Goal: Transaction & Acquisition: Download file/media

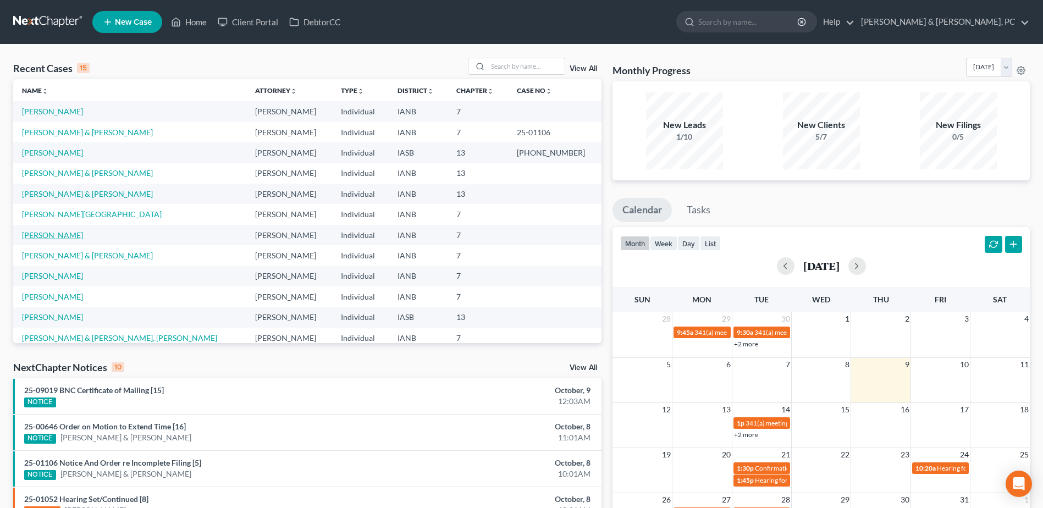
click at [55, 237] on link "[PERSON_NAME]" at bounding box center [52, 234] width 61 height 9
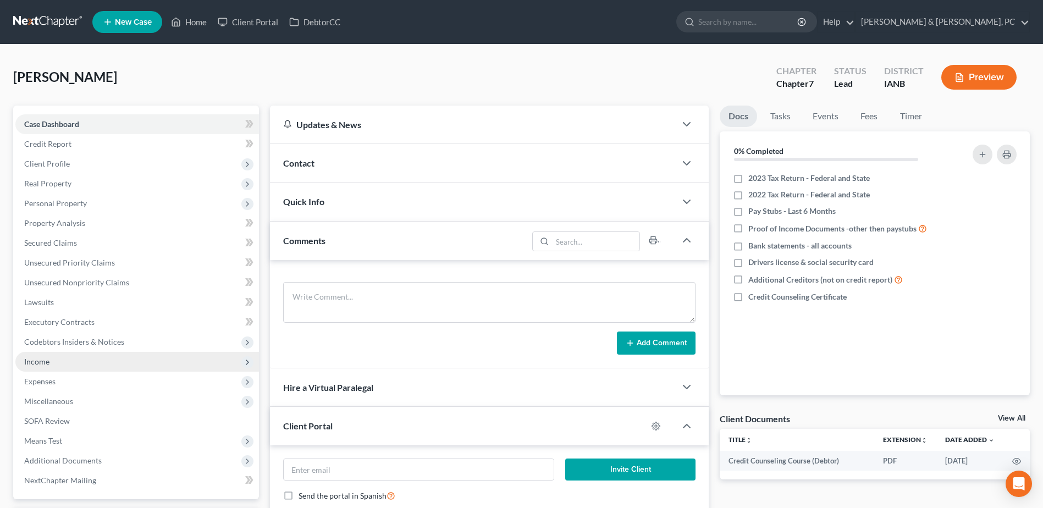
click at [62, 364] on span "Income" at bounding box center [136, 362] width 243 height 20
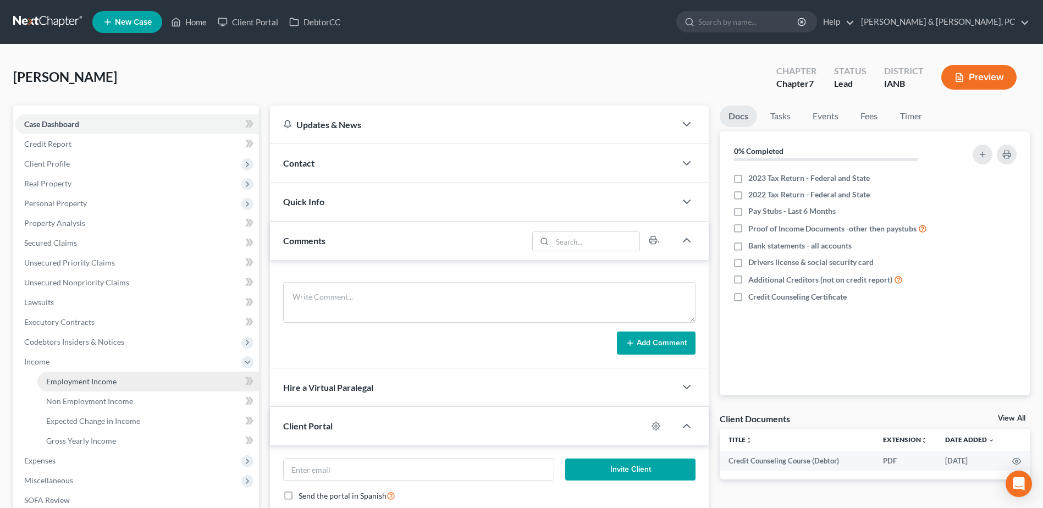
click at [62, 376] on span "Employment Income" at bounding box center [81, 380] width 70 height 9
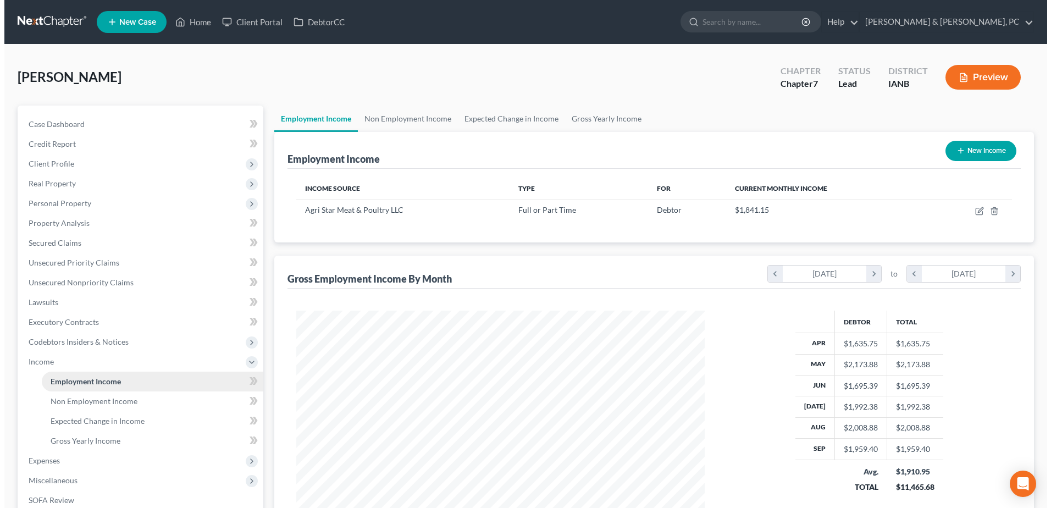
scroll to position [204, 430]
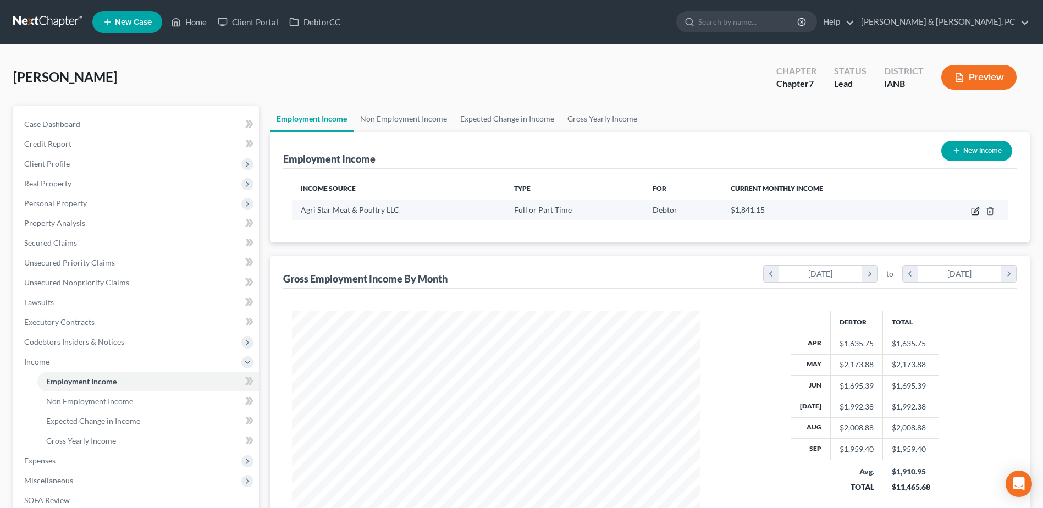
click at [974, 210] on icon "button" at bounding box center [975, 211] width 9 height 9
select select "0"
select select "16"
select select "3"
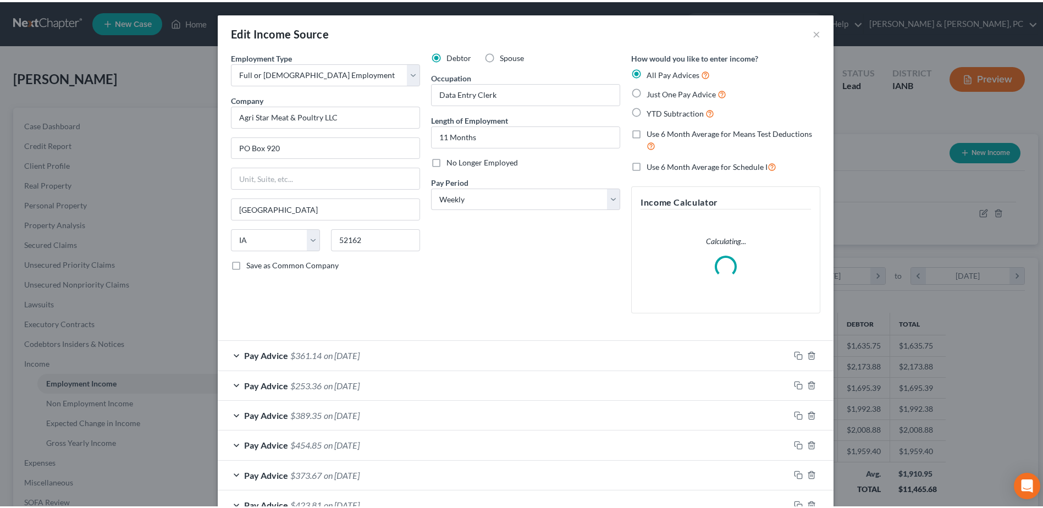
scroll to position [206, 434]
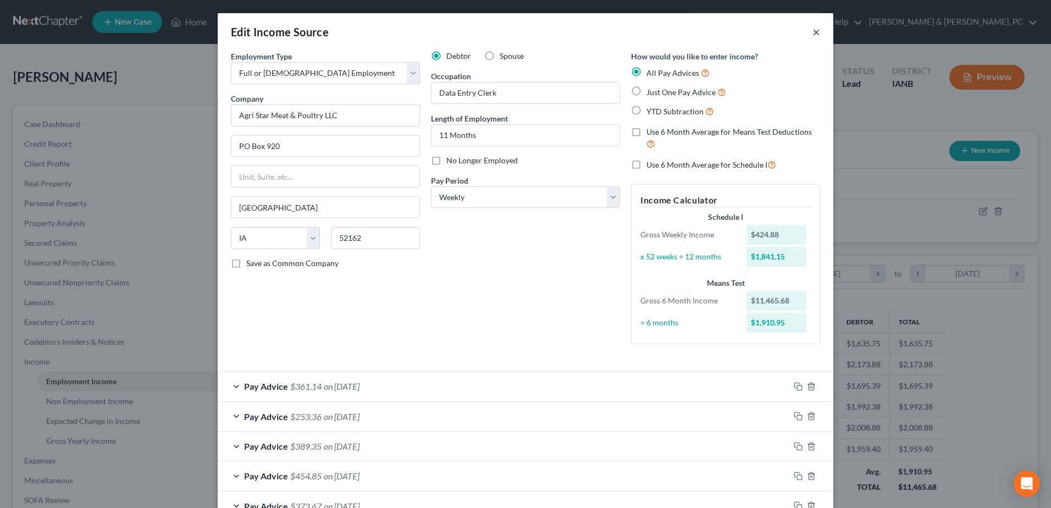
click at [812, 31] on button "×" at bounding box center [816, 31] width 8 height 13
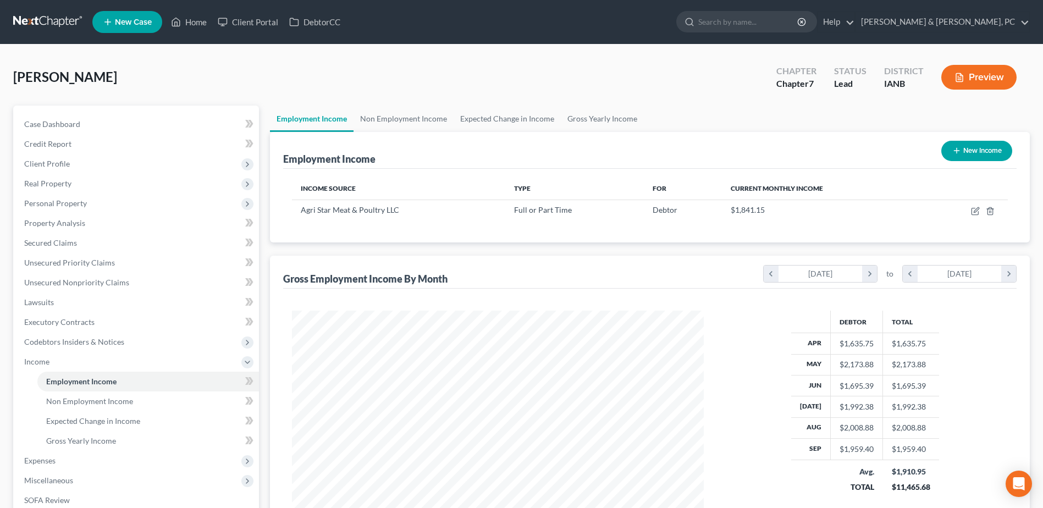
scroll to position [549384, 549157]
click at [147, 406] on link "Non Employment Income" at bounding box center [147, 401] width 221 height 20
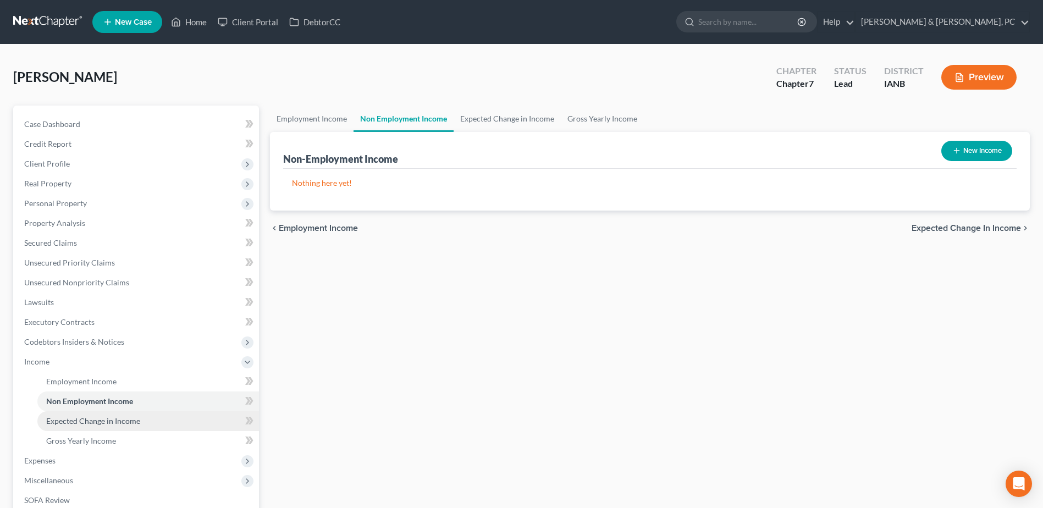
click at [137, 427] on link "Expected Change in Income" at bounding box center [147, 421] width 221 height 20
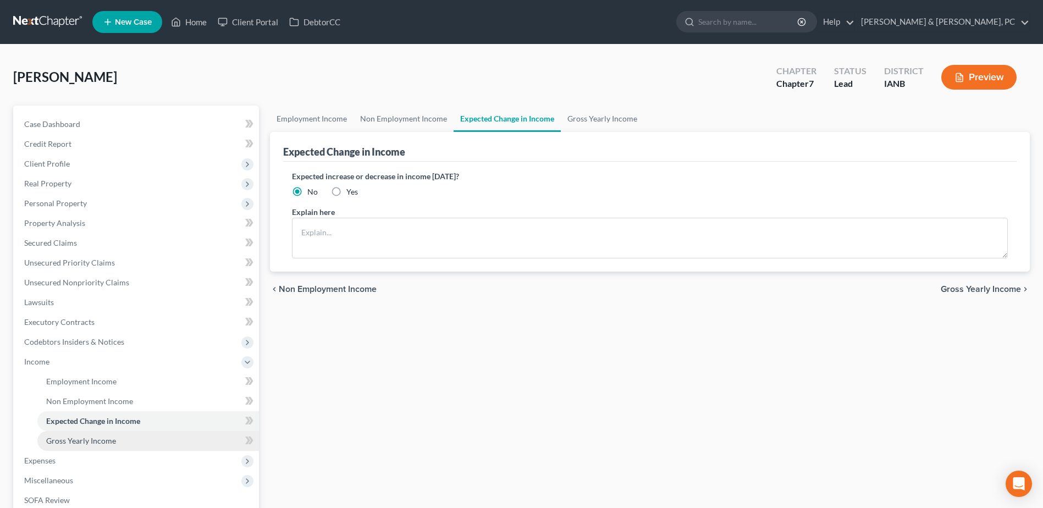
click at [131, 441] on link "Gross Yearly Income" at bounding box center [147, 441] width 221 height 20
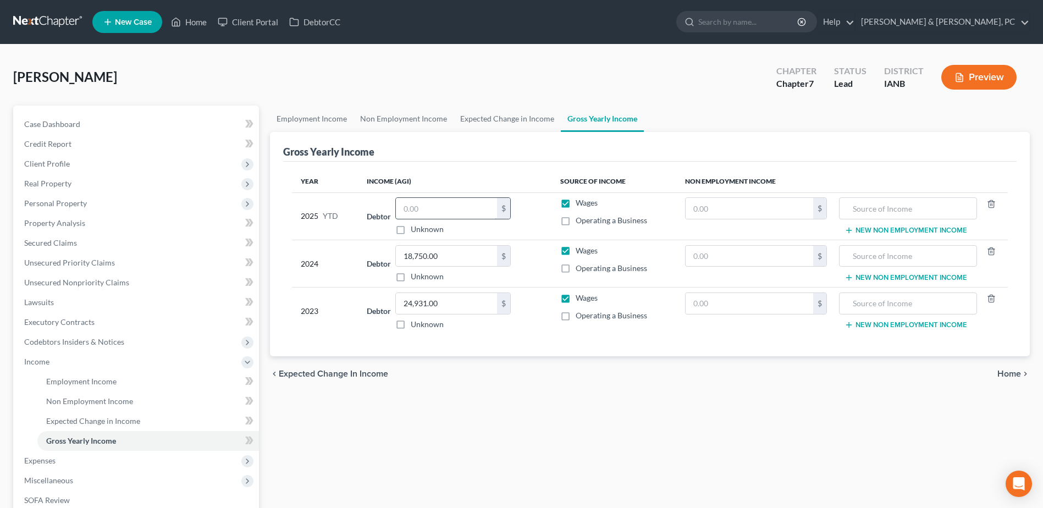
click at [454, 204] on input "text" at bounding box center [446, 208] width 101 height 21
type input "18,211.57"
click at [107, 453] on span "Expenses" at bounding box center [136, 461] width 243 height 20
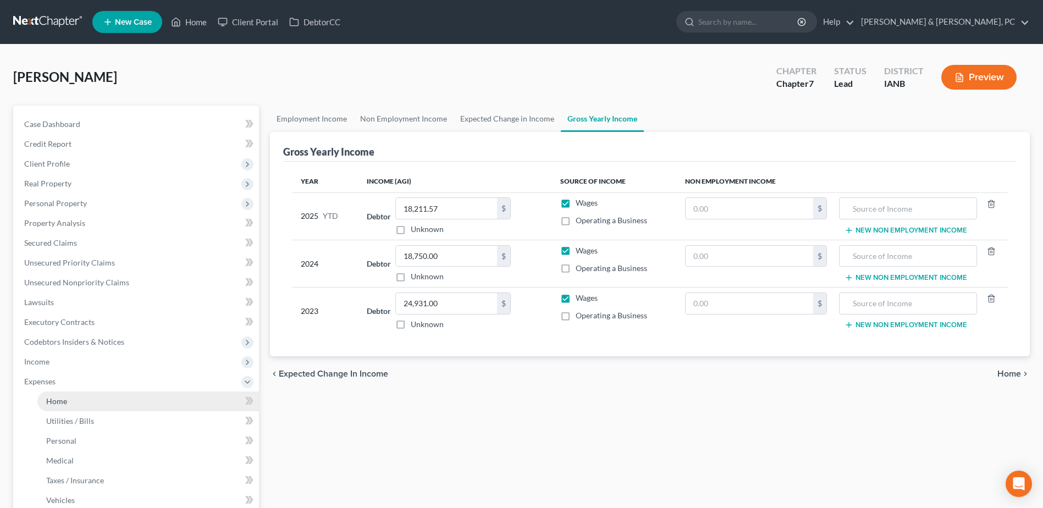
click at [80, 404] on link "Home" at bounding box center [147, 401] width 221 height 20
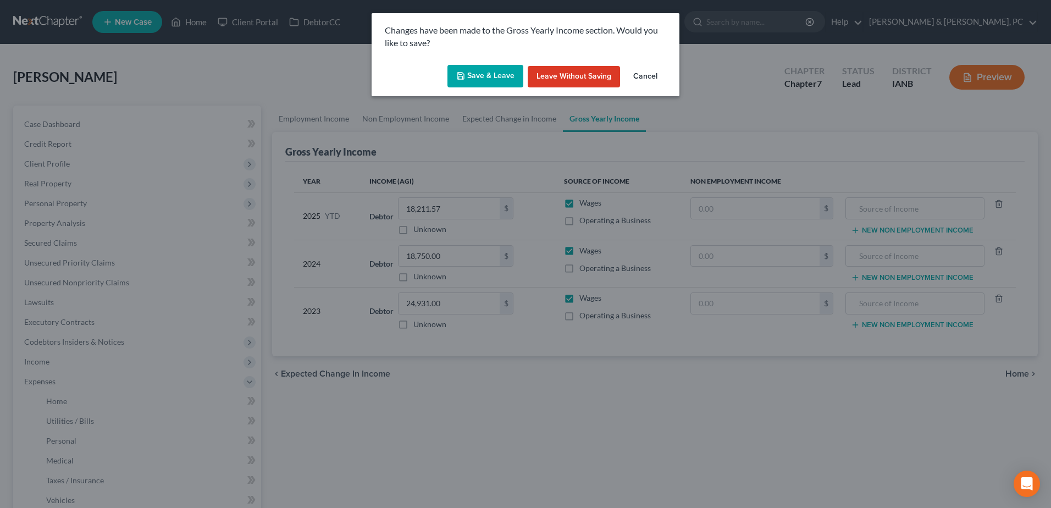
click at [478, 75] on button "Save & Leave" at bounding box center [485, 76] width 76 height 23
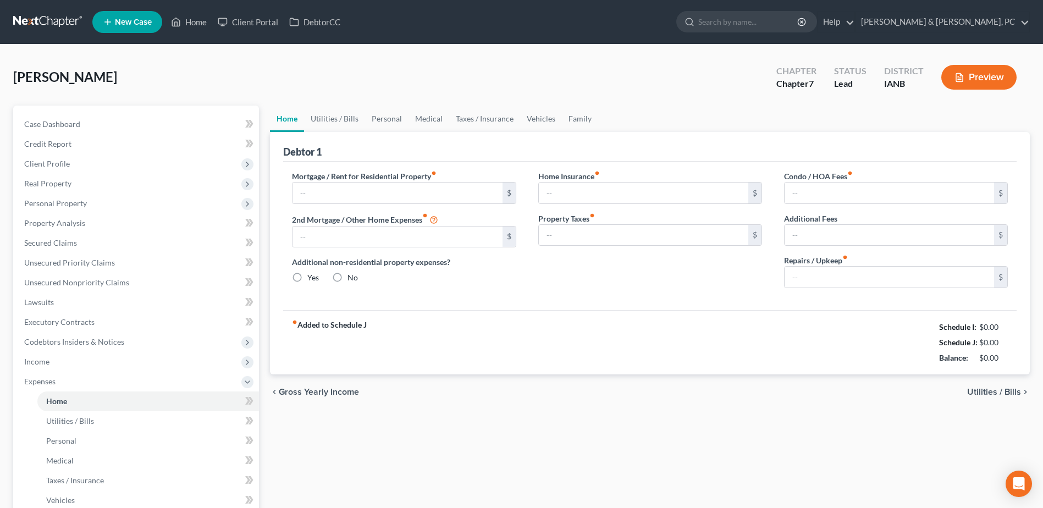
type input "0.00"
radio input "true"
type input "133.00"
type input "195.00"
type input "0.00"
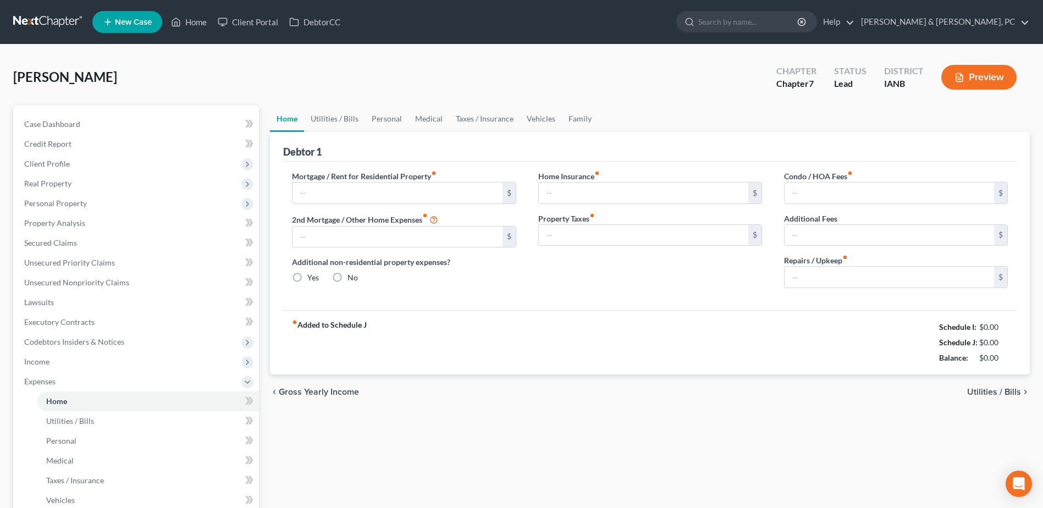
type input "0.00"
type input "50.00"
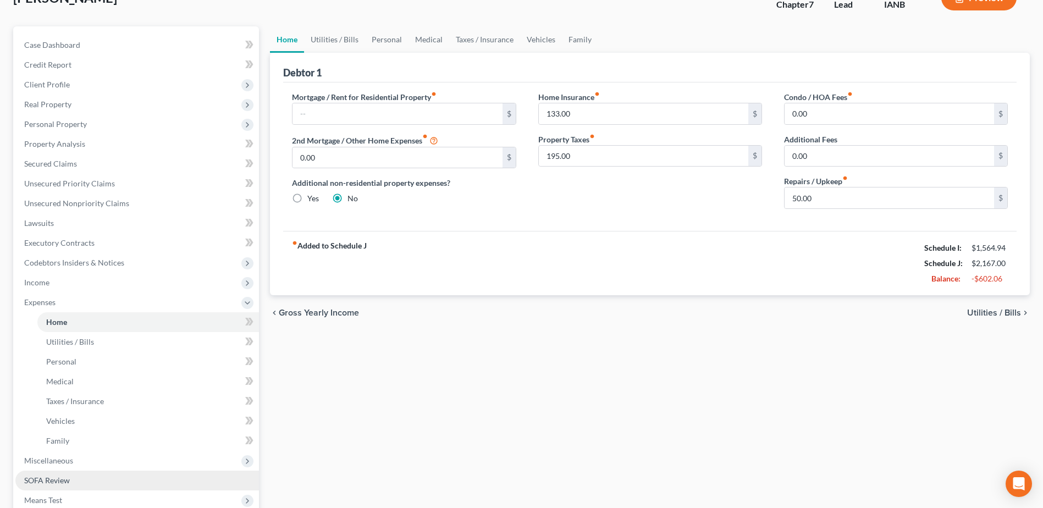
scroll to position [220, 0]
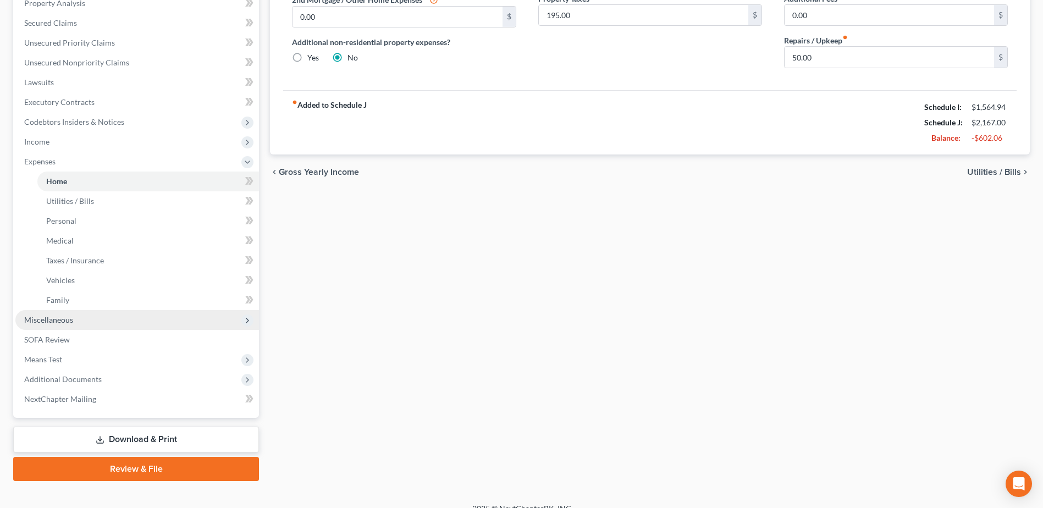
click at [51, 323] on span "Miscellaneous" at bounding box center [48, 319] width 49 height 9
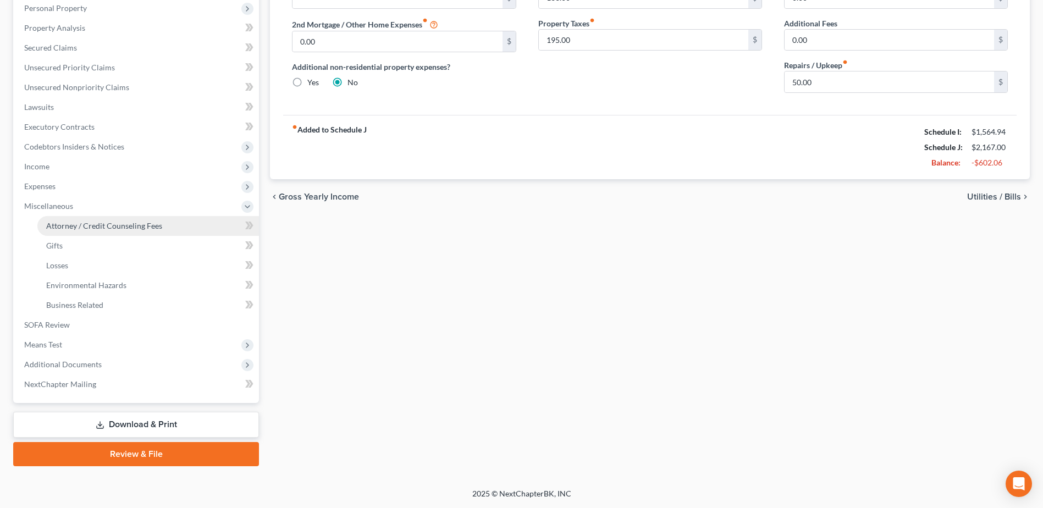
click at [82, 227] on span "Attorney / Credit Counseling Fees" at bounding box center [104, 225] width 116 height 9
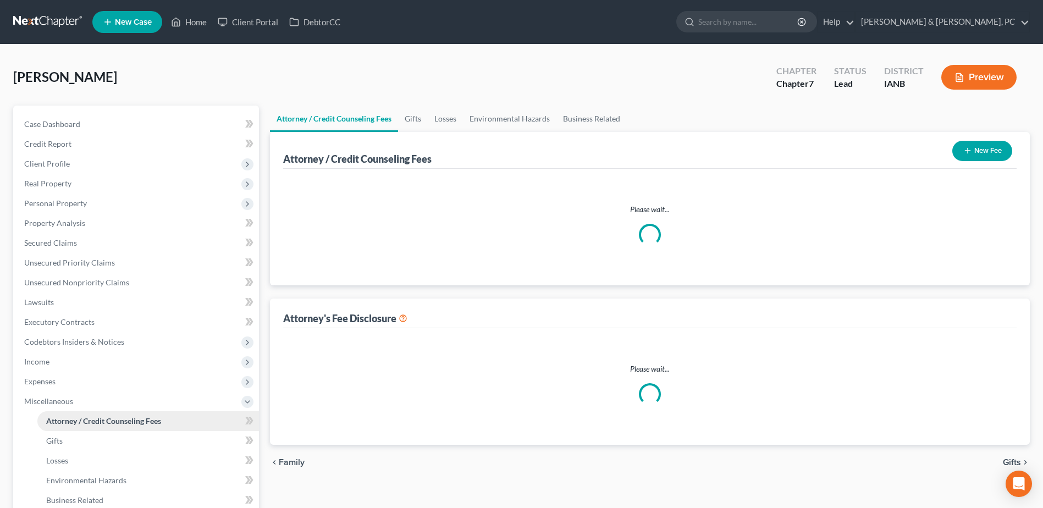
select select "0"
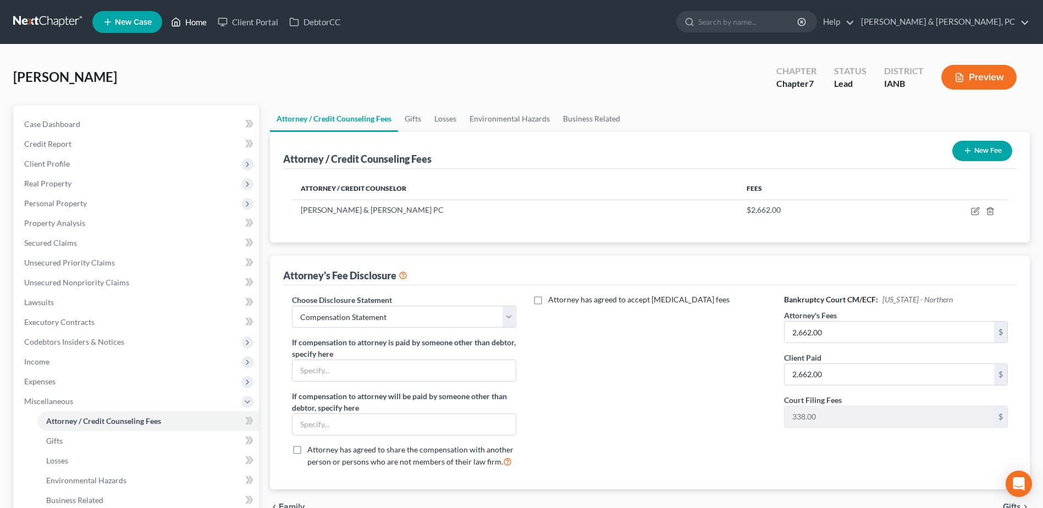
click at [191, 17] on link "Home" at bounding box center [188, 22] width 47 height 20
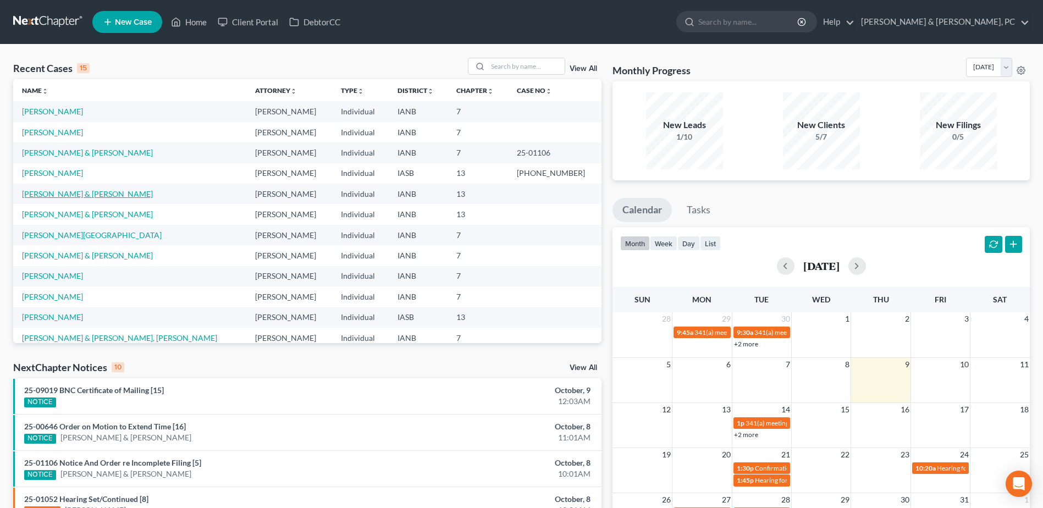
click at [53, 190] on link "[PERSON_NAME] & [PERSON_NAME]" at bounding box center [87, 193] width 131 height 9
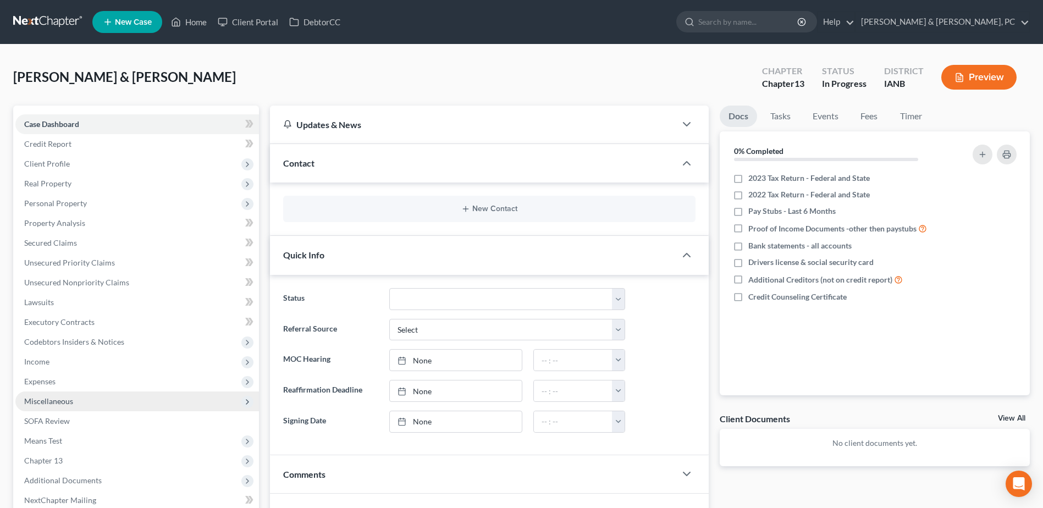
click at [67, 404] on span "Miscellaneous" at bounding box center [48, 400] width 49 height 9
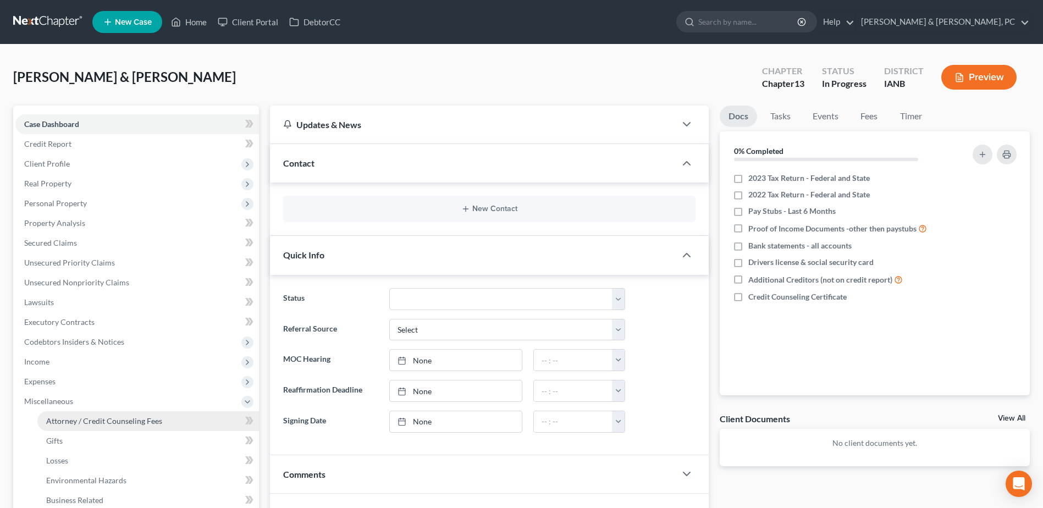
click at [72, 417] on span "Attorney / Credit Counseling Fees" at bounding box center [104, 420] width 116 height 9
select select "0"
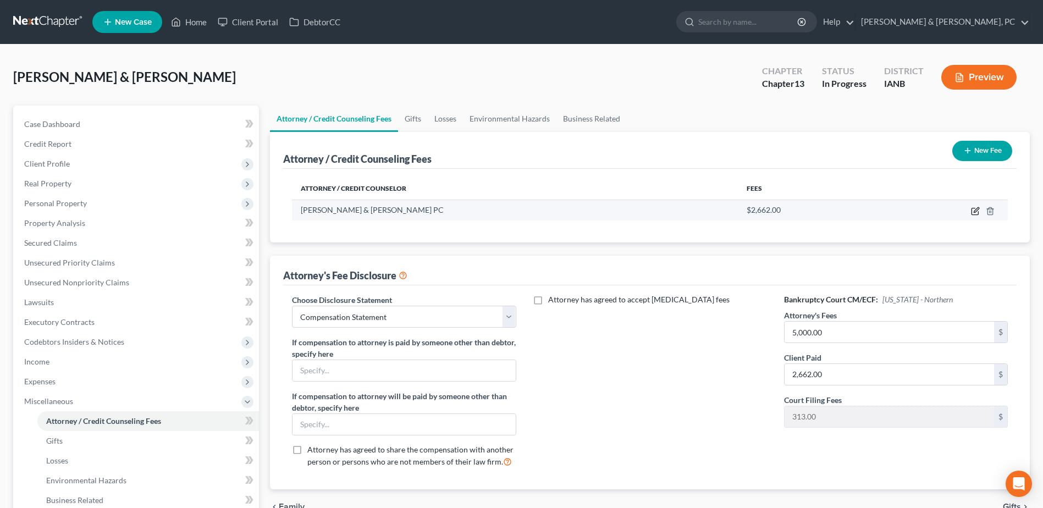
click at [975, 209] on icon "button" at bounding box center [975, 211] width 9 height 9
select select "16"
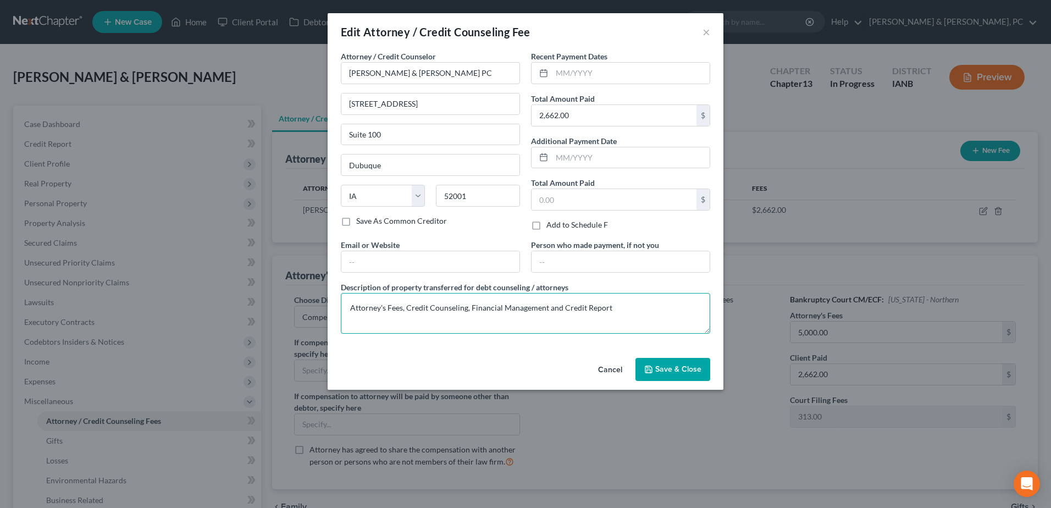
drag, startPoint x: 650, startPoint y: 307, endPoint x: 182, endPoint y: 270, distance: 469.1
click at [182, 270] on div "Edit Attorney / Credit Counseling Fee × Attorney / Credit Counselor * [PERSON_N…" at bounding box center [525, 254] width 1051 height 508
click at [695, 372] on span "Save & Close" at bounding box center [678, 368] width 46 height 9
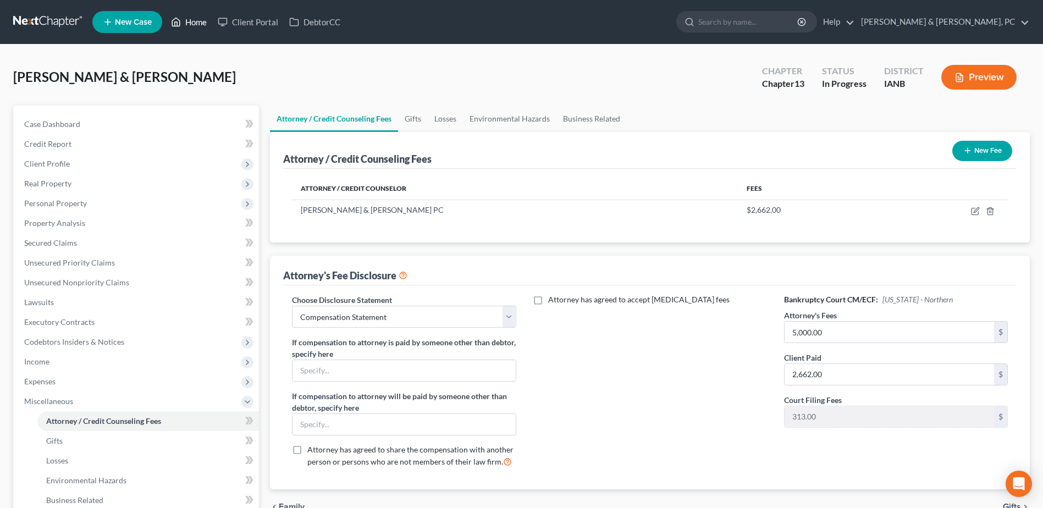
click at [187, 21] on link "Home" at bounding box center [188, 22] width 47 height 20
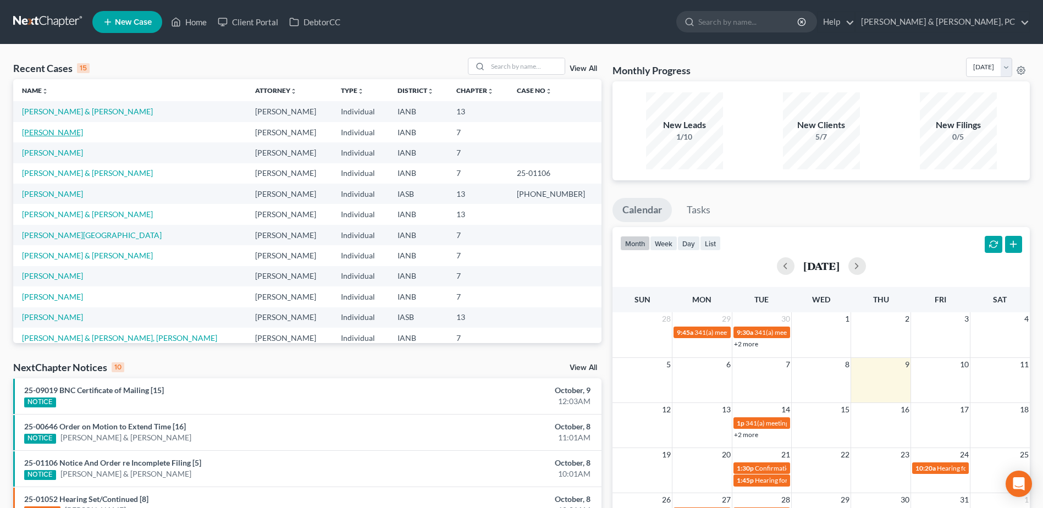
click at [61, 130] on link "[PERSON_NAME]" at bounding box center [52, 132] width 61 height 9
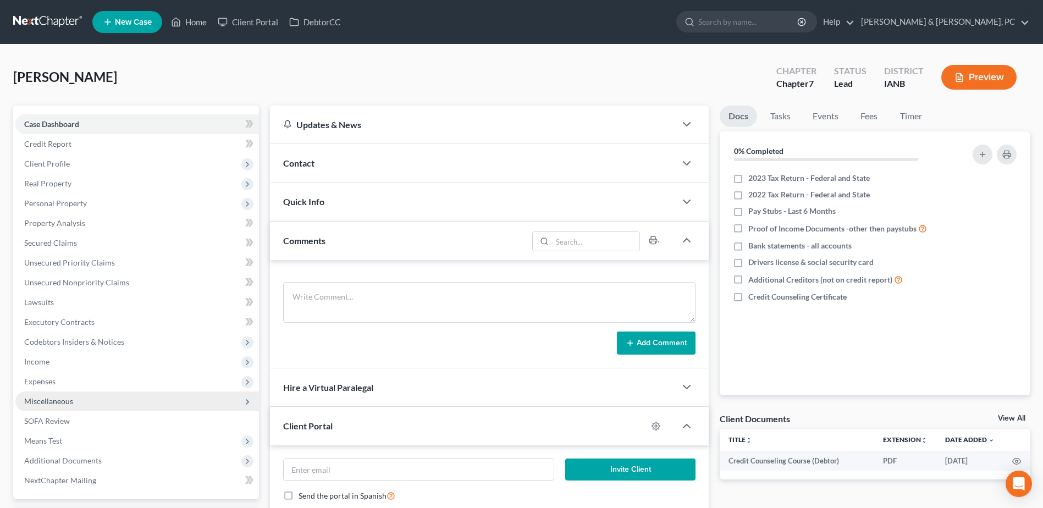
click at [59, 405] on span "Miscellaneous" at bounding box center [48, 400] width 49 height 9
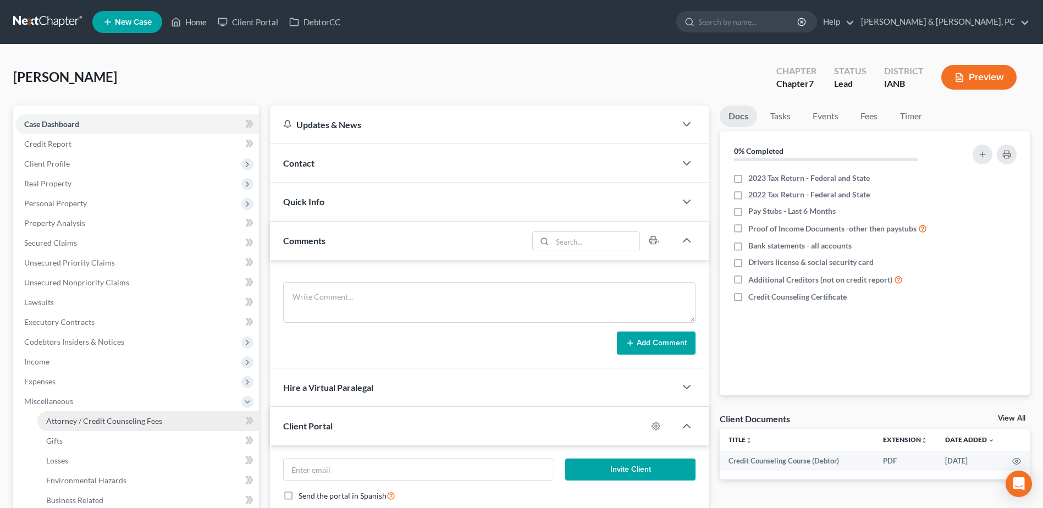
click at [67, 421] on span "Attorney / Credit Counseling Fees" at bounding box center [104, 420] width 116 height 9
select select "0"
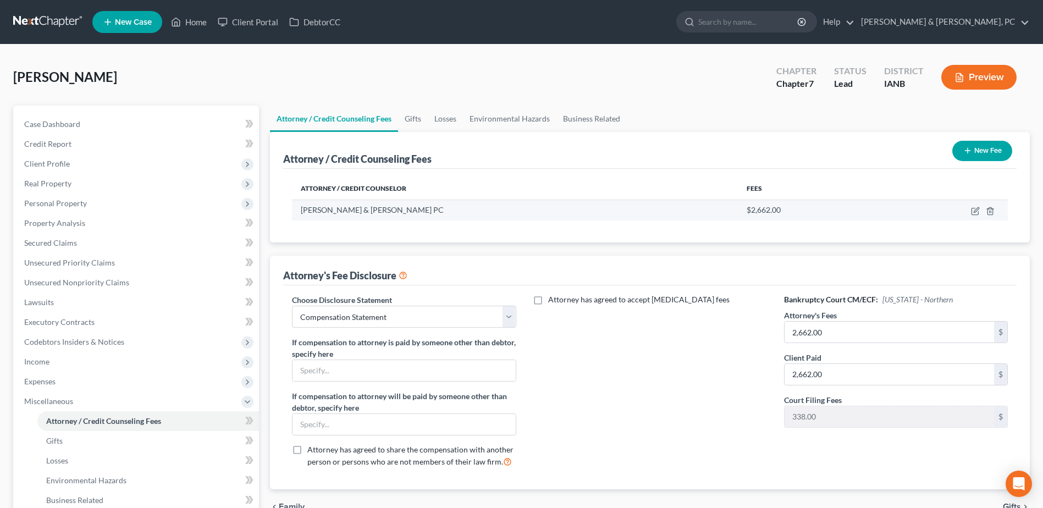
click at [978, 204] on td at bounding box center [944, 210] width 126 height 21
click at [976, 212] on icon "button" at bounding box center [975, 211] width 9 height 9
select select "16"
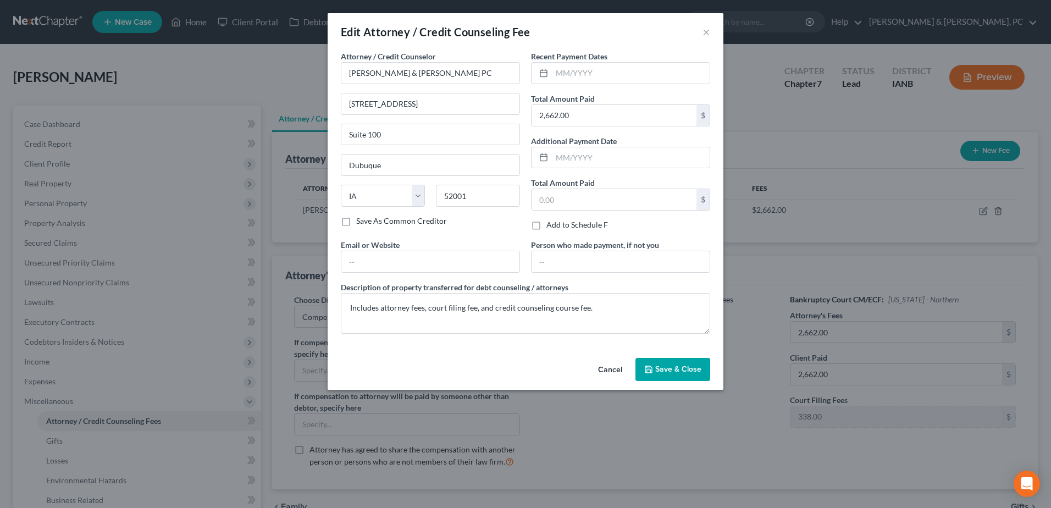
click at [677, 364] on span "Save & Close" at bounding box center [678, 368] width 46 height 9
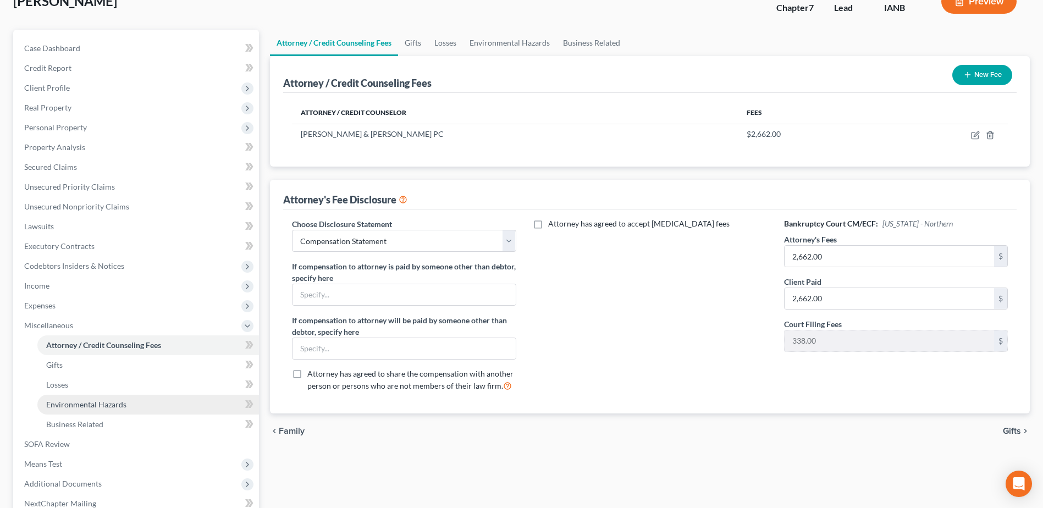
scroll to position [195, 0]
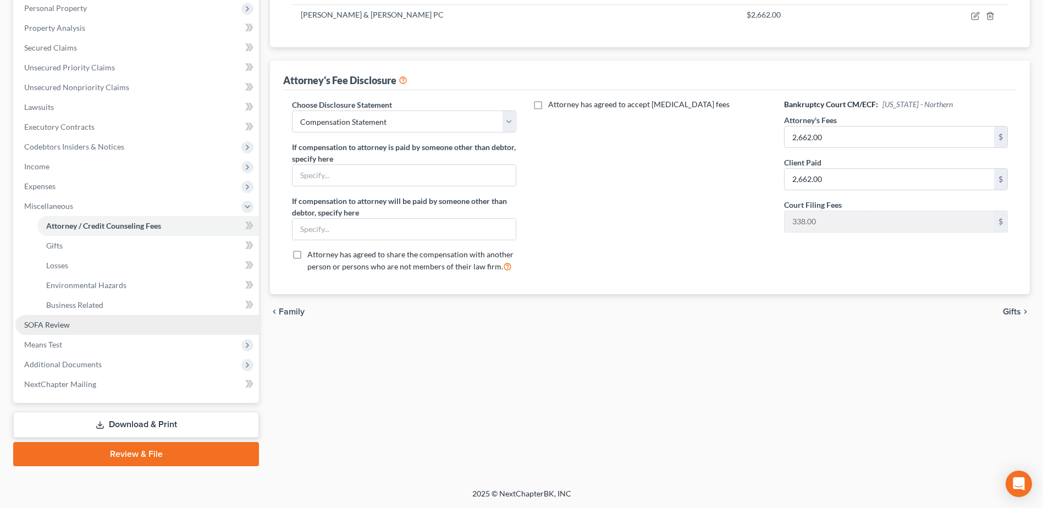
click at [85, 317] on link "SOFA Review" at bounding box center [136, 325] width 243 height 20
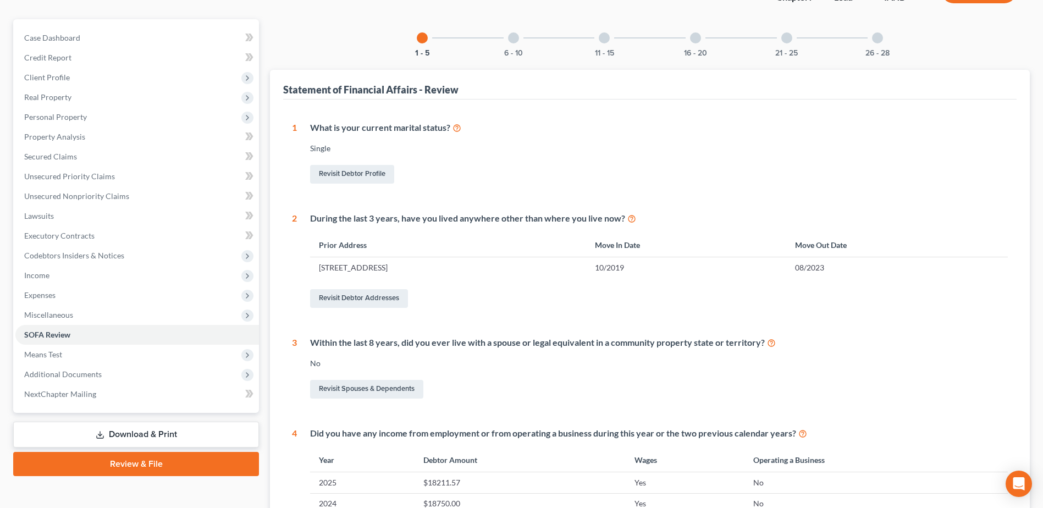
scroll to position [77, 0]
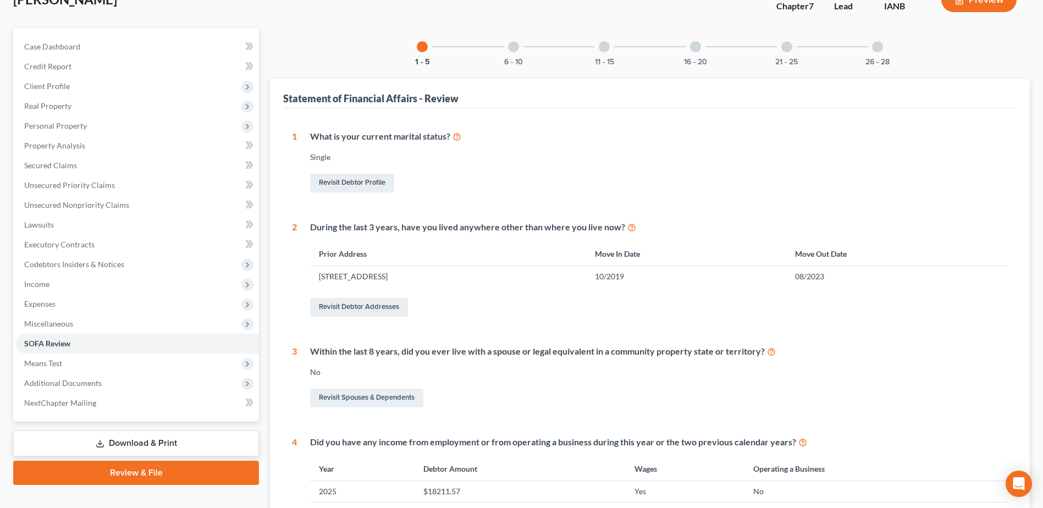
click at [500, 48] on div "6 - 10" at bounding box center [513, 46] width 37 height 37
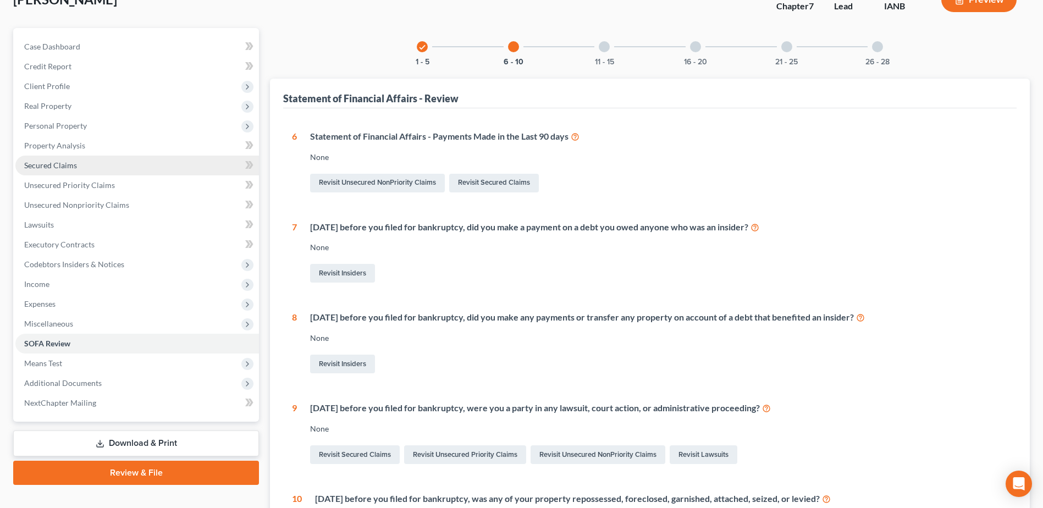
click at [65, 159] on link "Secured Claims" at bounding box center [136, 166] width 243 height 20
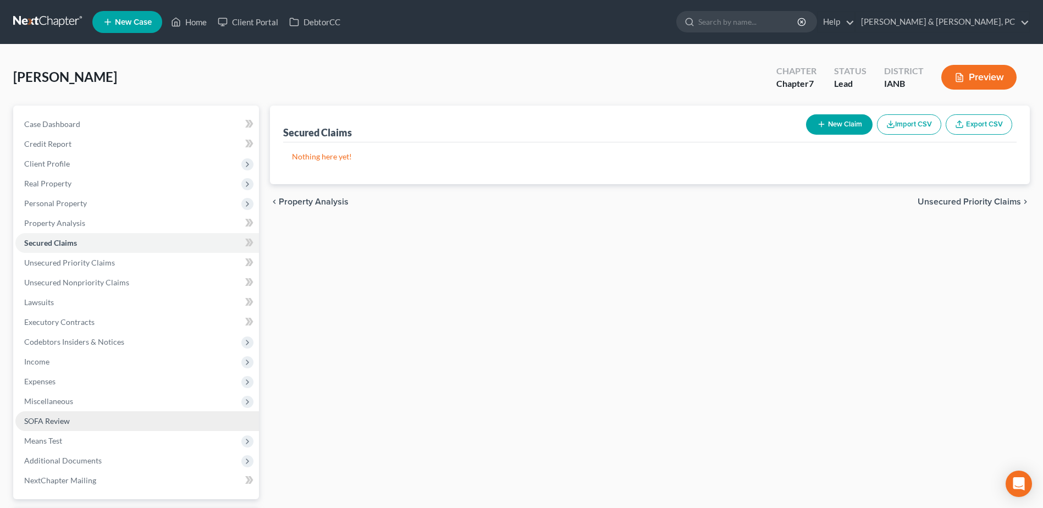
click at [91, 425] on link "SOFA Review" at bounding box center [136, 421] width 243 height 20
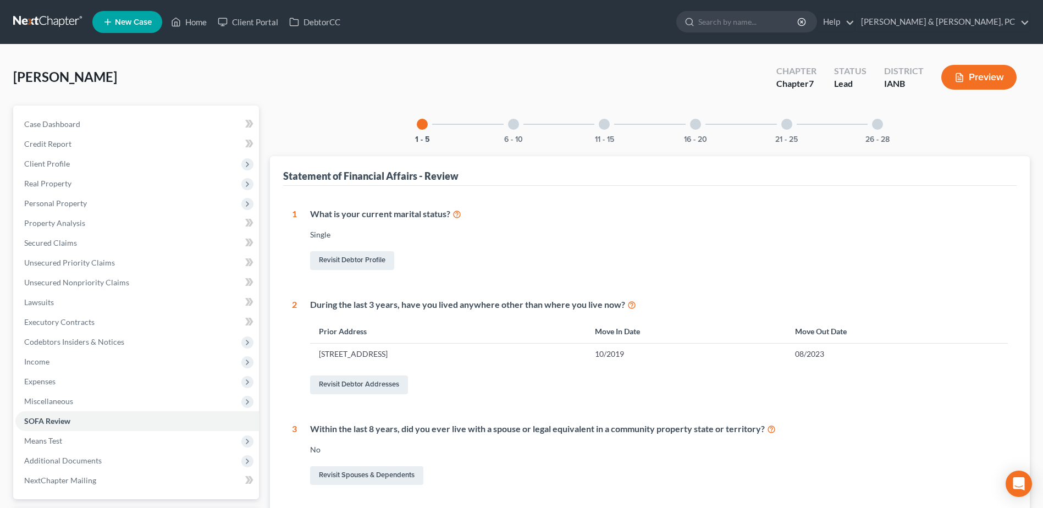
click at [524, 130] on div "6 - 10" at bounding box center [513, 124] width 37 height 37
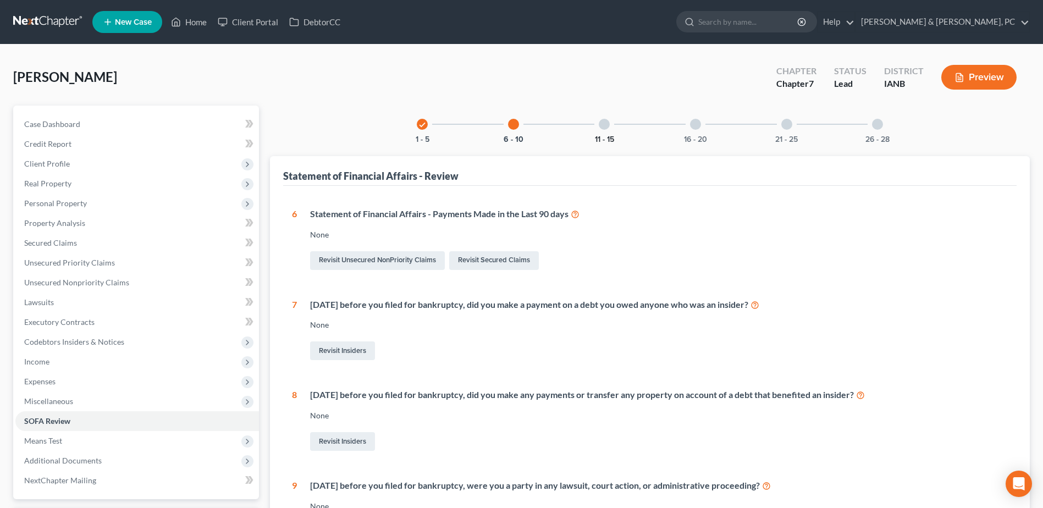
click at [601, 136] on button "11 - 15" at bounding box center [604, 140] width 19 height 8
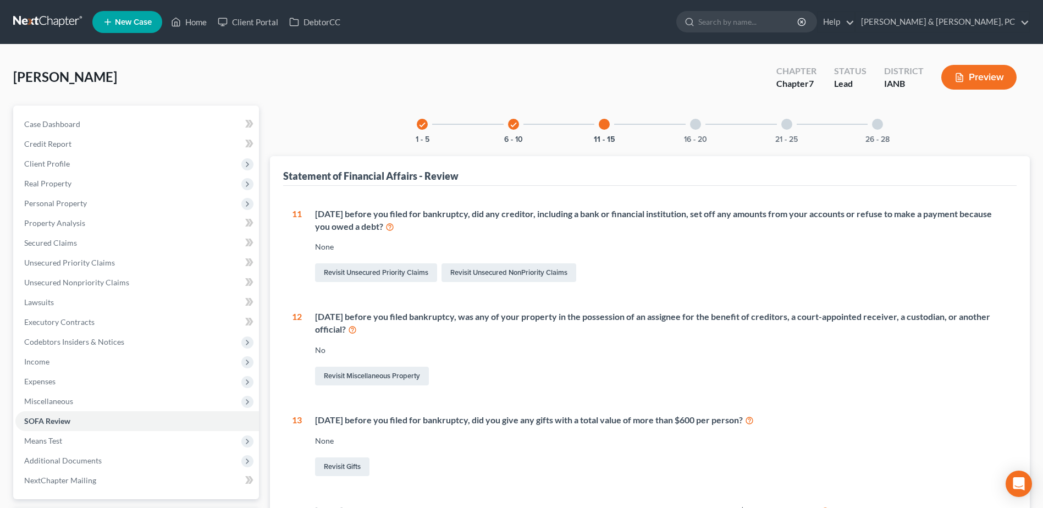
click at [681, 130] on div "16 - 20" at bounding box center [695, 124] width 37 height 37
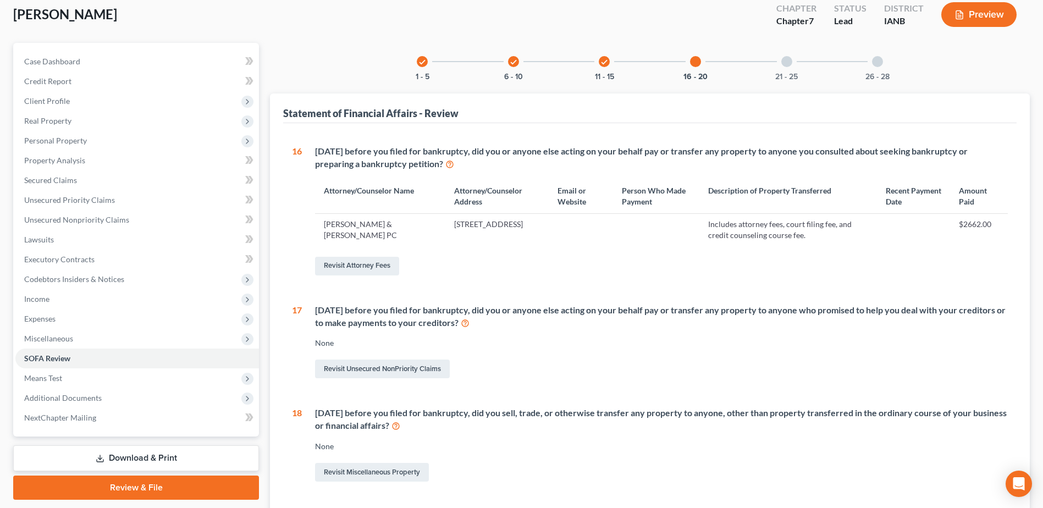
scroll to position [62, 0]
click at [779, 78] on button "21 - 25" at bounding box center [786, 78] width 23 height 8
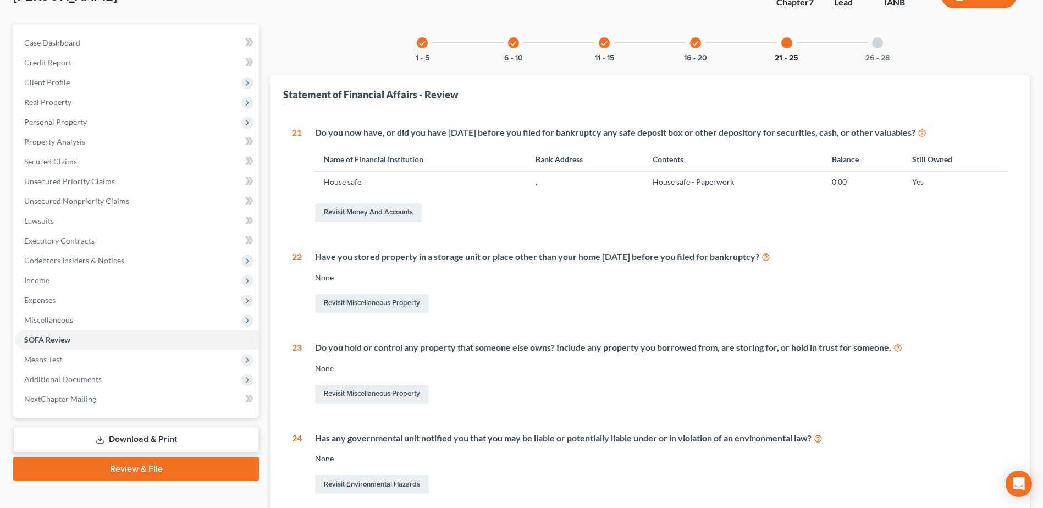
scroll to position [57, 0]
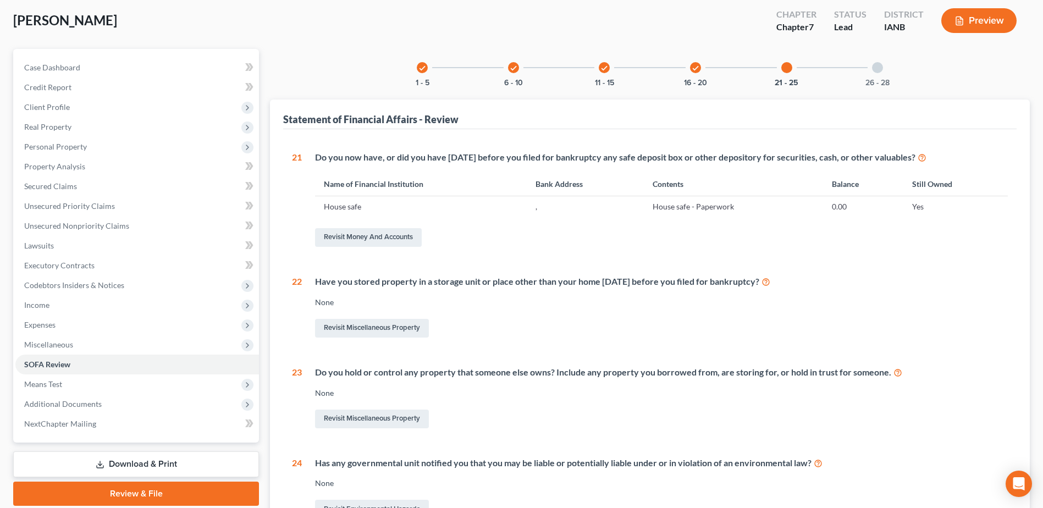
click at [871, 70] on div "26 - 28" at bounding box center [876, 67] width 37 height 37
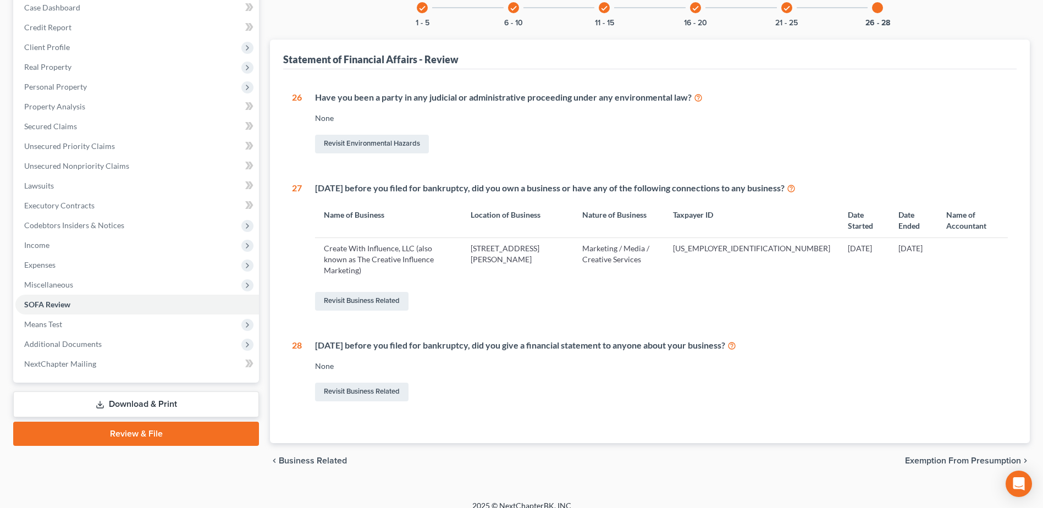
scroll to position [118, 0]
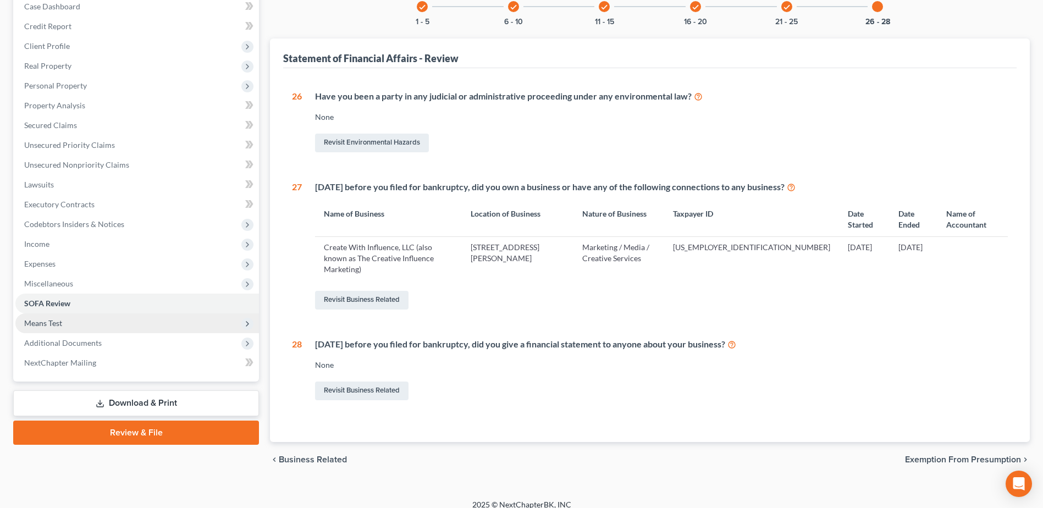
click at [90, 318] on span "Means Test" at bounding box center [136, 323] width 243 height 20
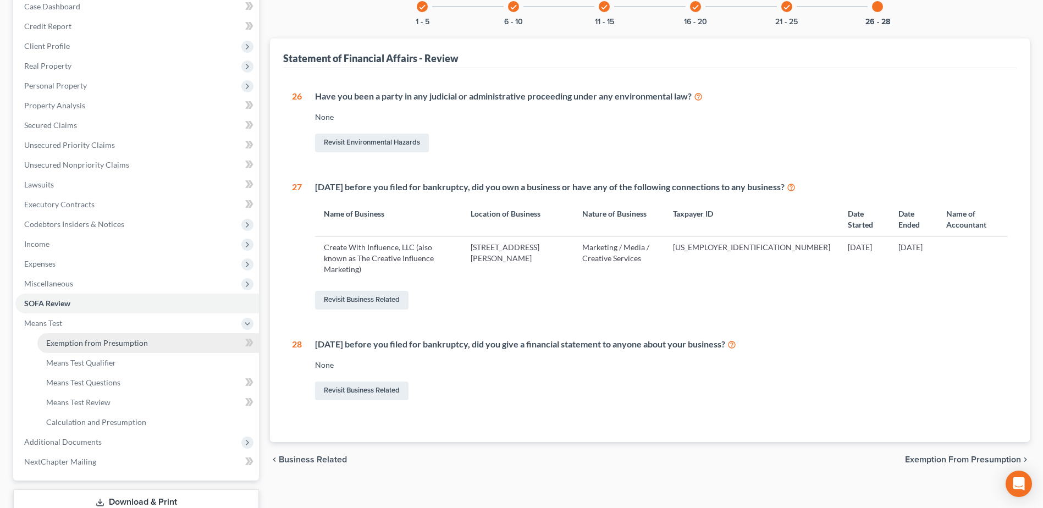
click at [97, 348] on link "Exemption from Presumption" at bounding box center [147, 343] width 221 height 20
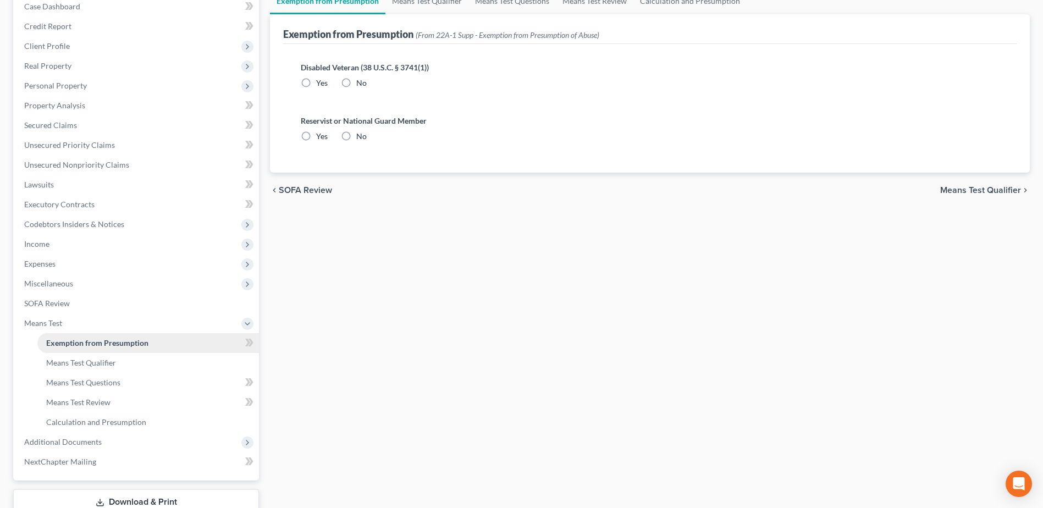
radio input "true"
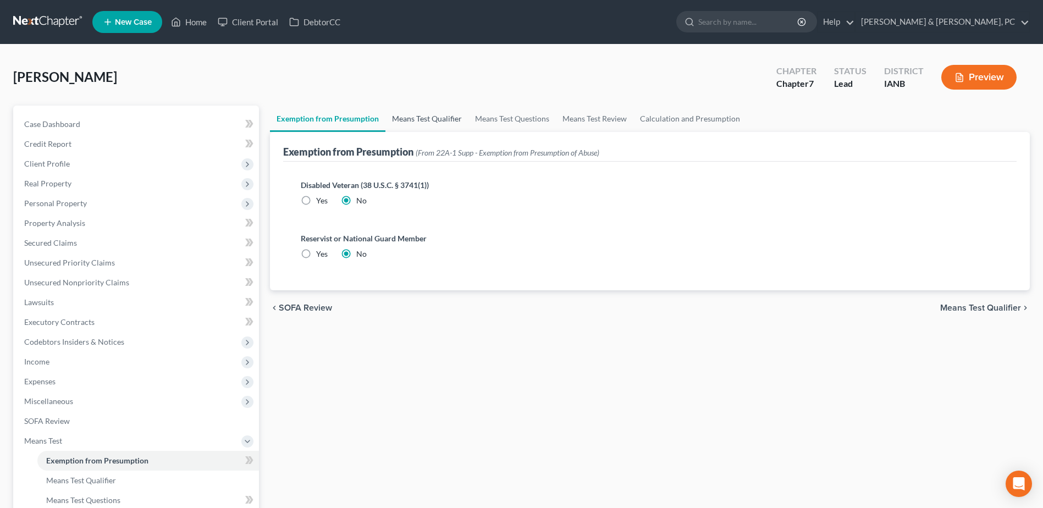
click at [446, 112] on link "Means Test Qualifier" at bounding box center [426, 119] width 83 height 26
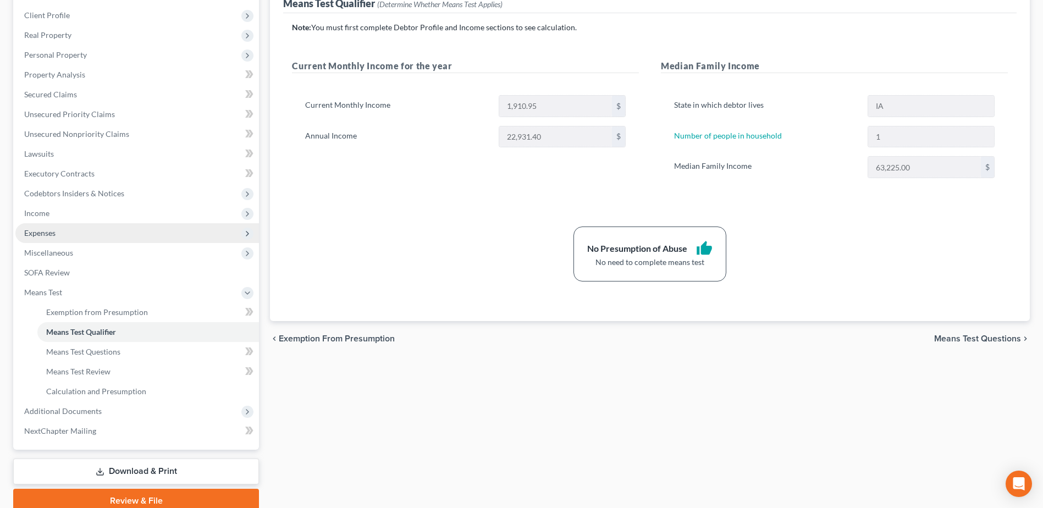
scroll to position [165, 0]
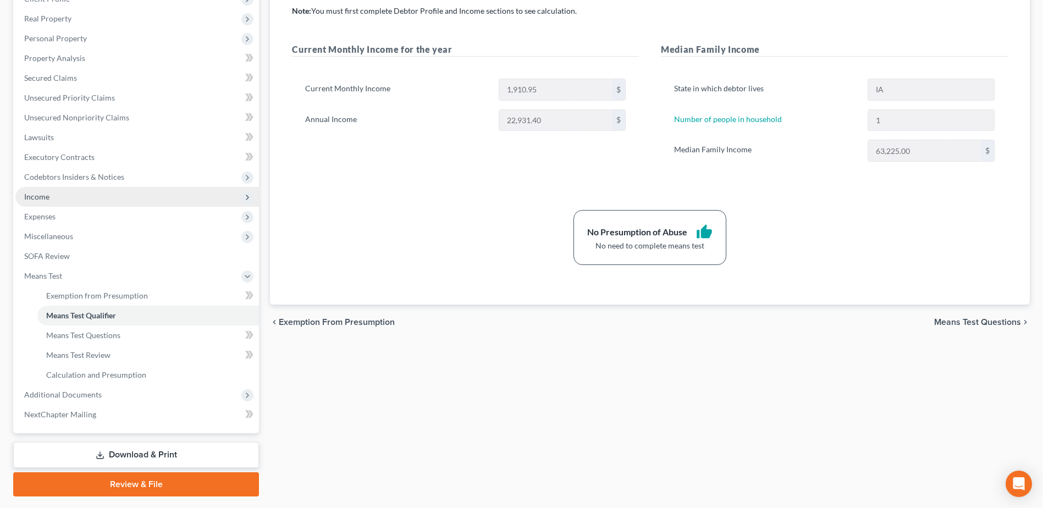
click at [57, 199] on span "Income" at bounding box center [136, 197] width 243 height 20
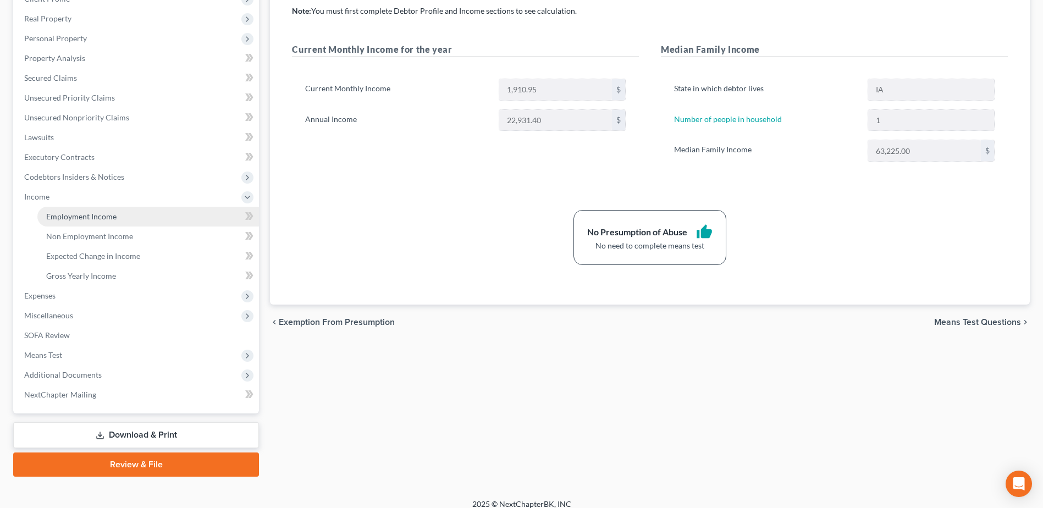
click at [63, 212] on span "Employment Income" at bounding box center [81, 216] width 70 height 9
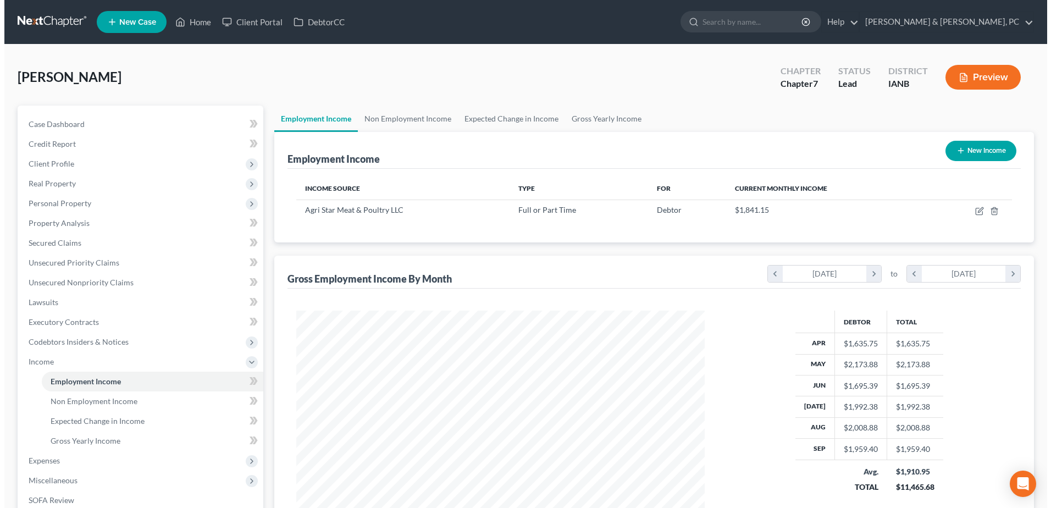
scroll to position [204, 430]
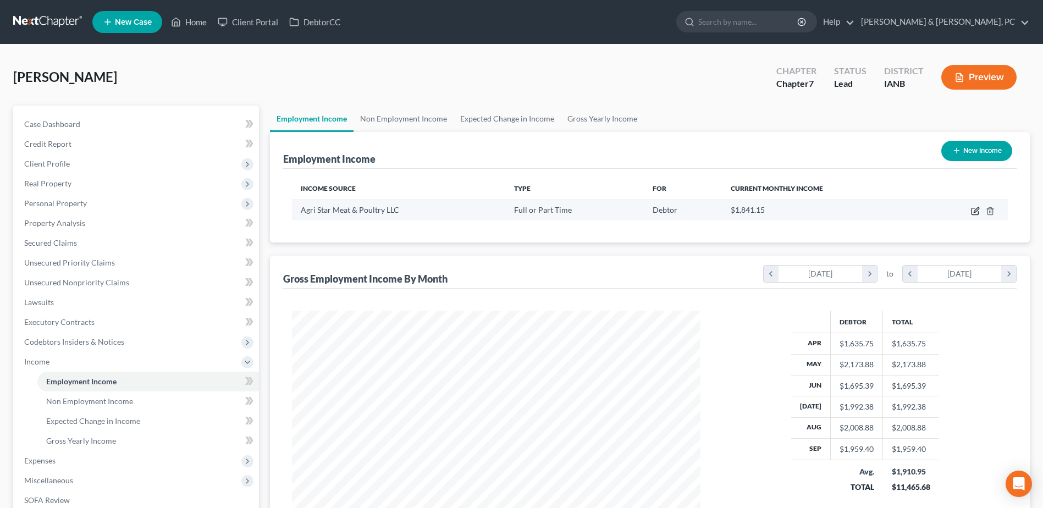
click at [976, 209] on icon "button" at bounding box center [975, 209] width 5 height 5
select select "0"
select select "16"
select select "3"
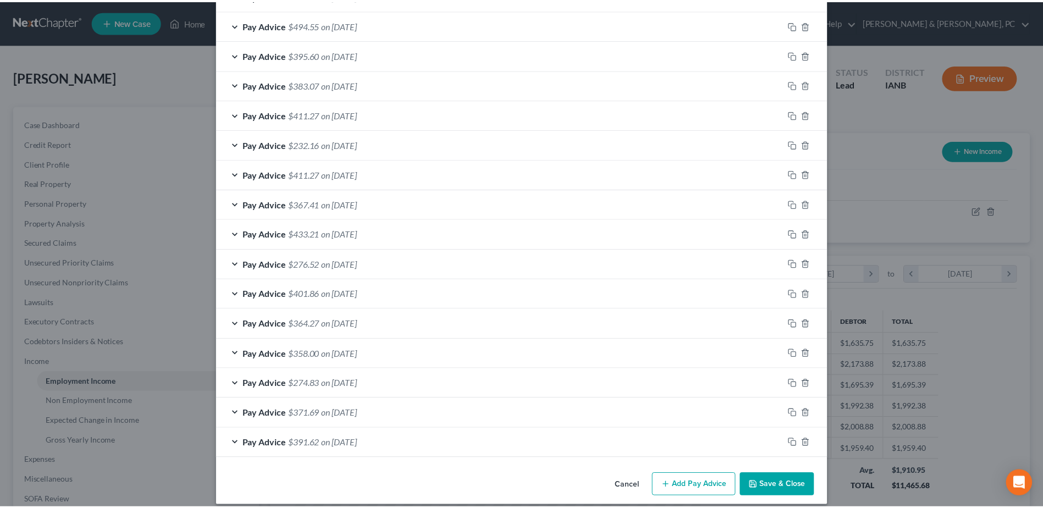
scroll to position [730, 0]
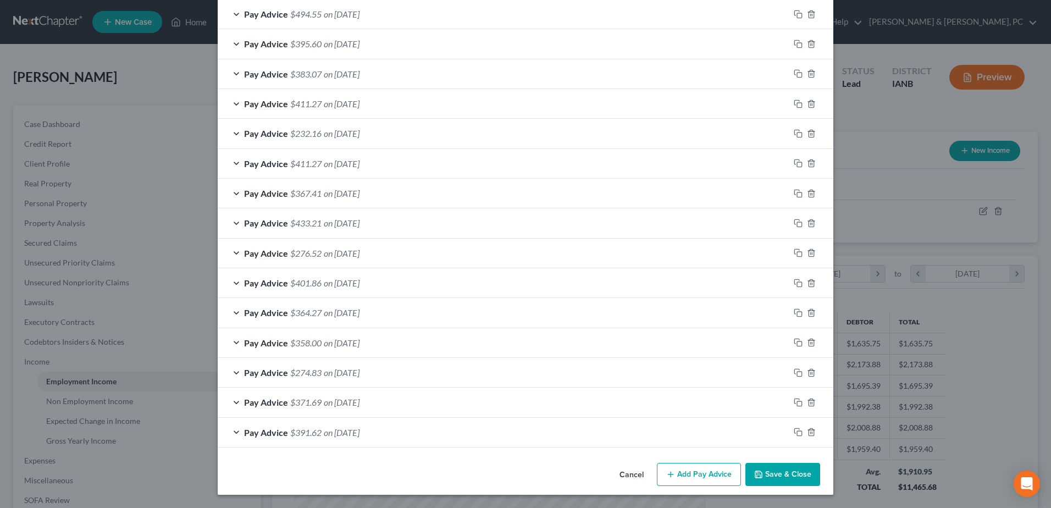
click at [790, 469] on button "Save & Close" at bounding box center [782, 474] width 75 height 23
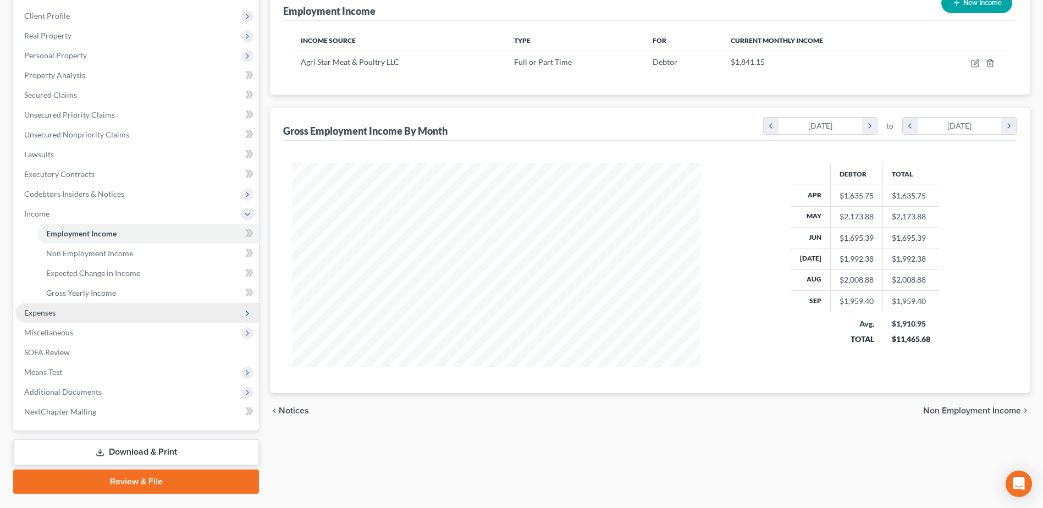
scroll to position [175, 0]
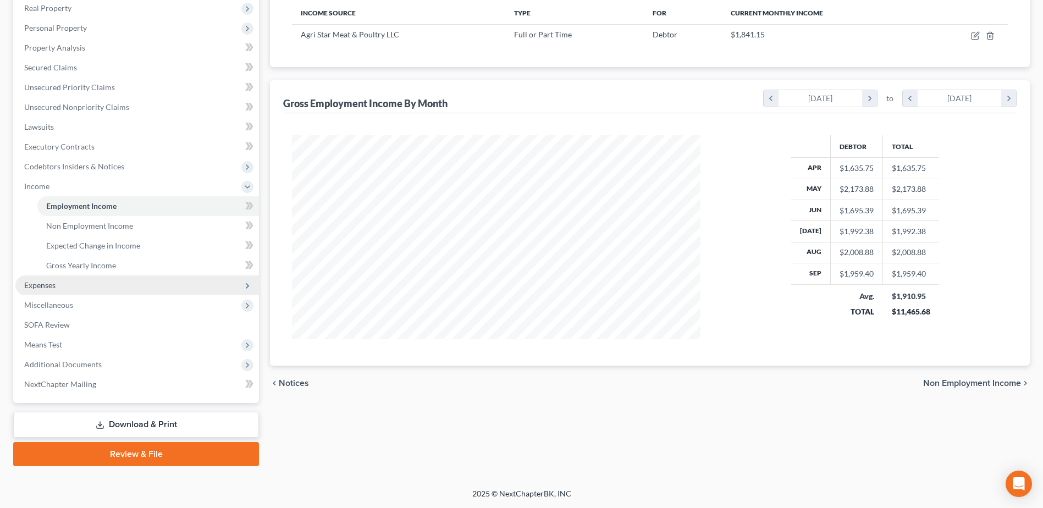
click at [50, 279] on span "Expenses" at bounding box center [136, 285] width 243 height 20
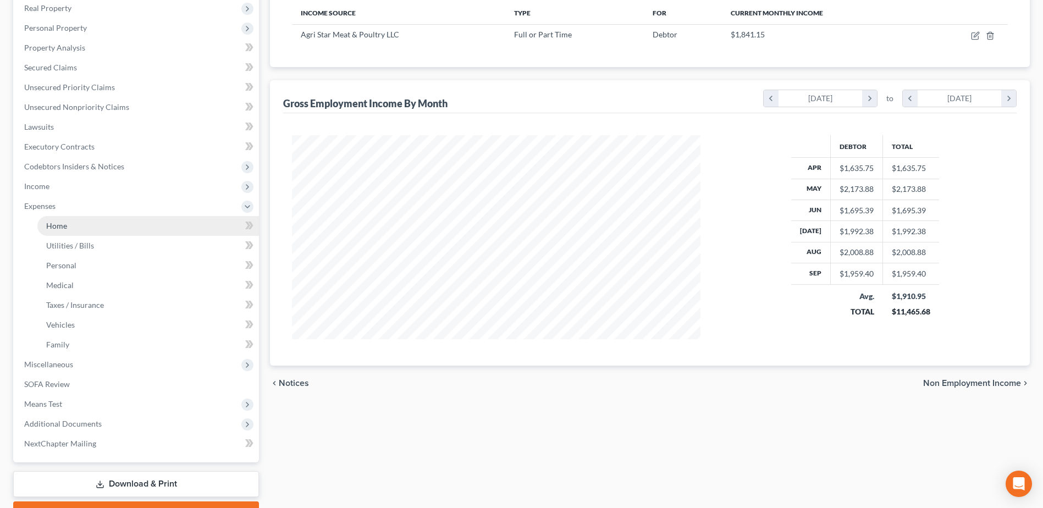
click at [58, 223] on span "Home" at bounding box center [56, 225] width 21 height 9
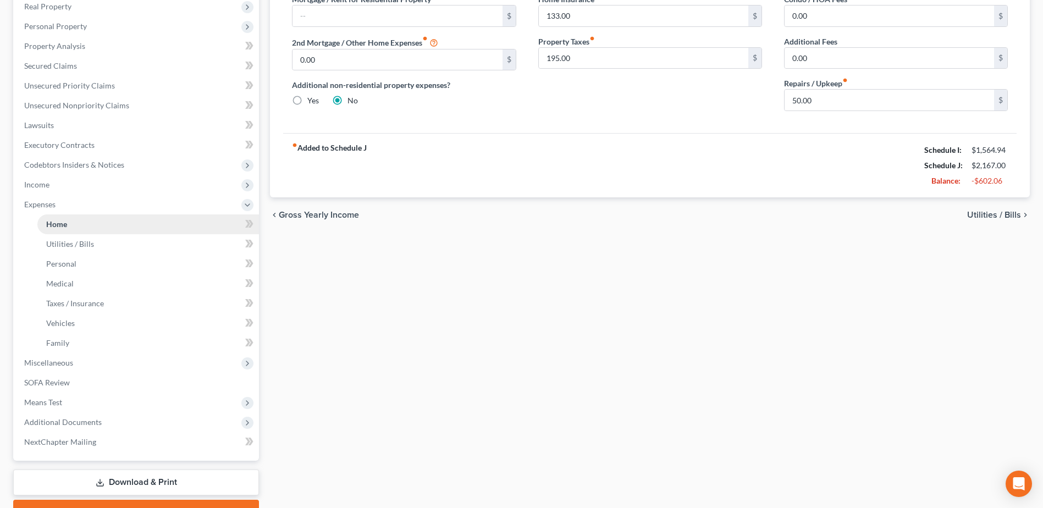
scroll to position [235, 0]
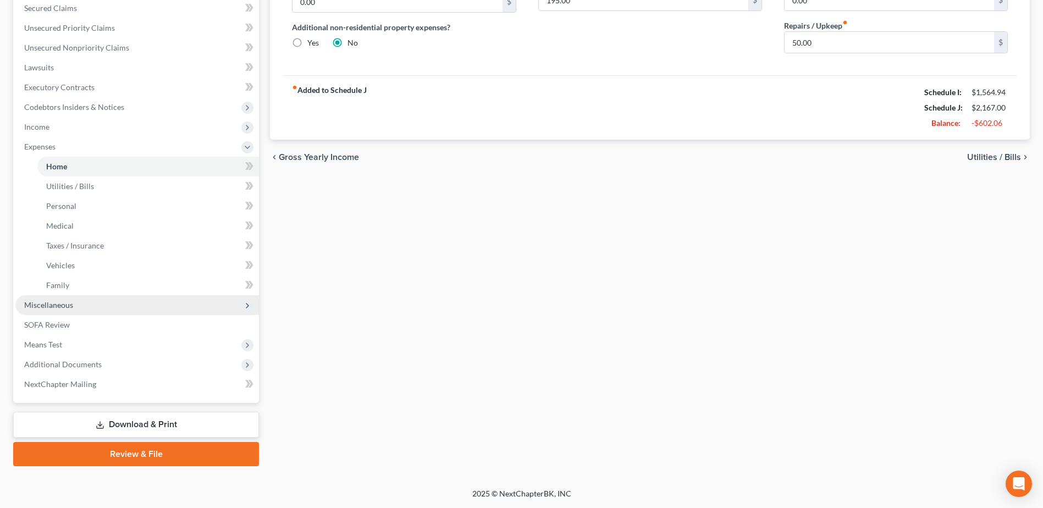
click at [57, 301] on span "Miscellaneous" at bounding box center [48, 304] width 49 height 9
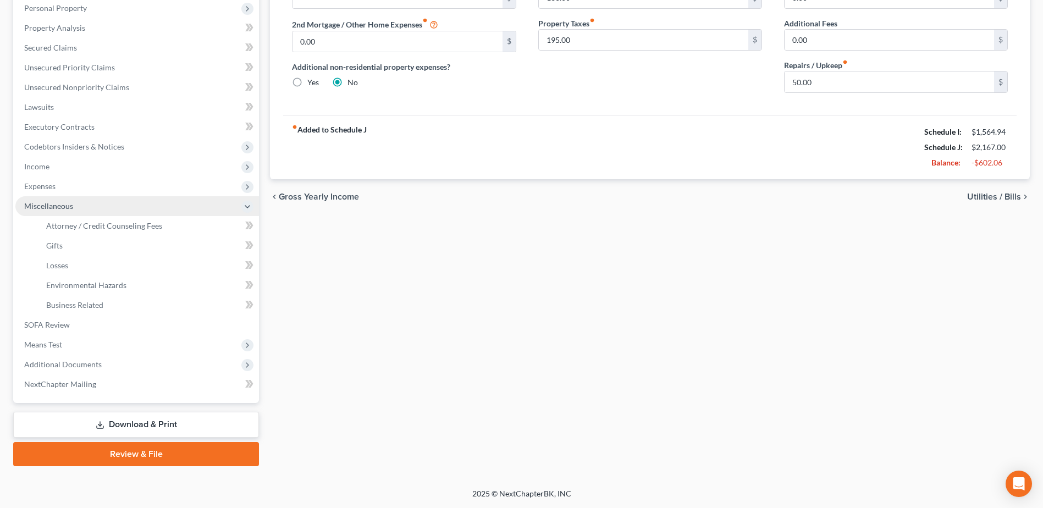
scroll to position [195, 0]
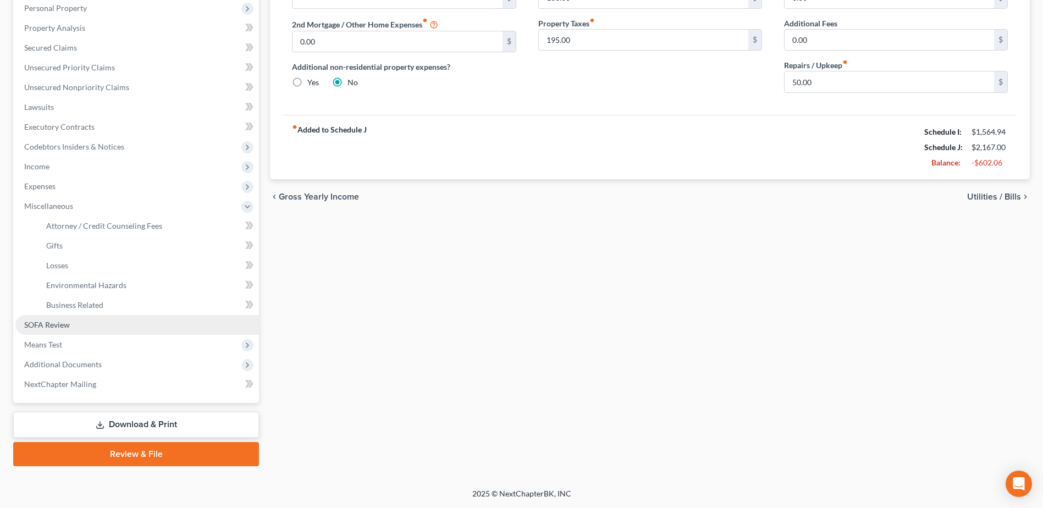
click at [73, 324] on link "SOFA Review" at bounding box center [136, 325] width 243 height 20
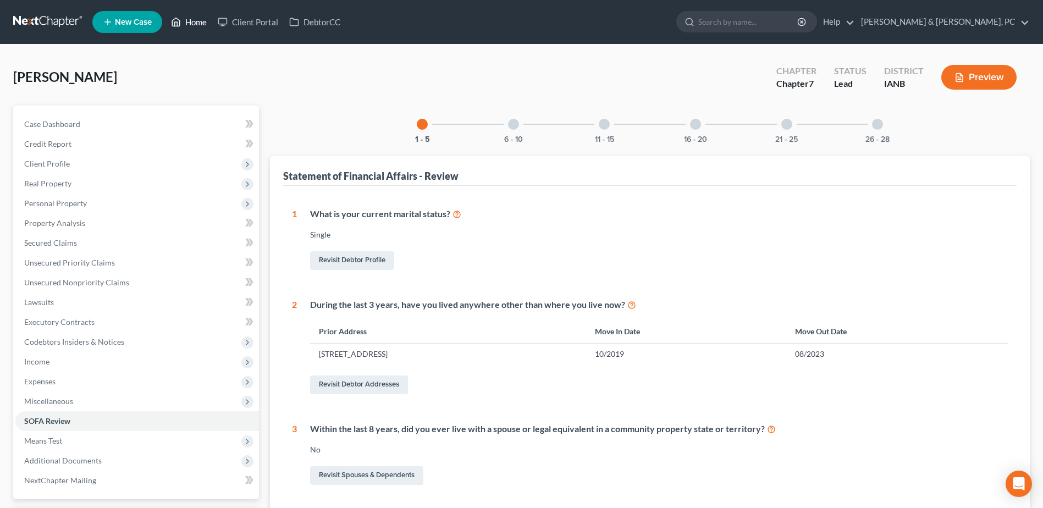
click at [206, 21] on link "Home" at bounding box center [188, 22] width 47 height 20
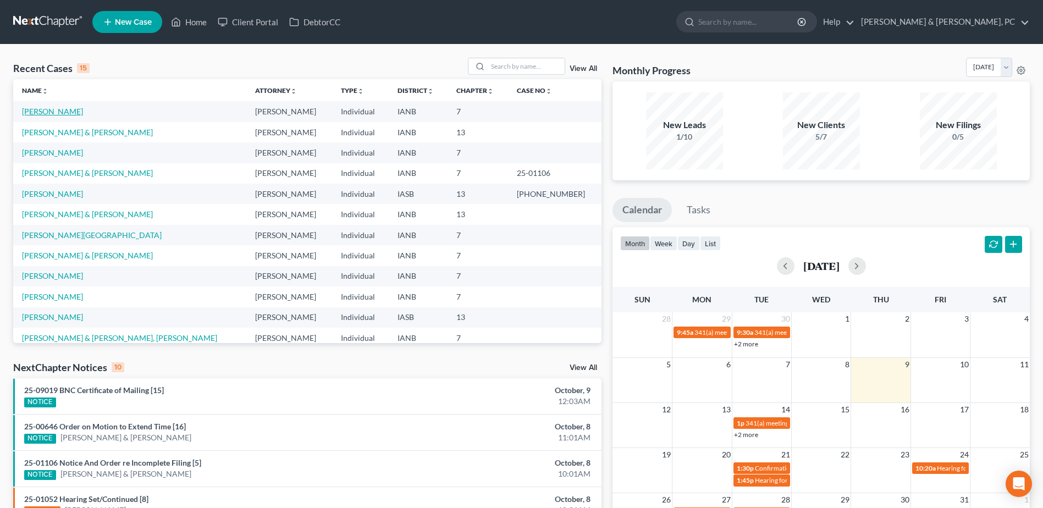
click at [31, 109] on link "[PERSON_NAME]" at bounding box center [52, 111] width 61 height 9
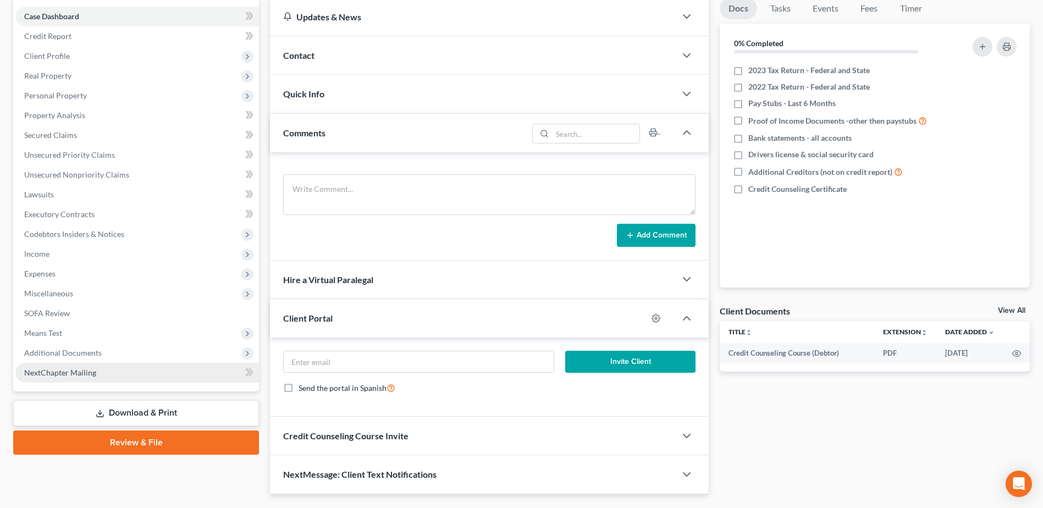
scroll to position [136, 0]
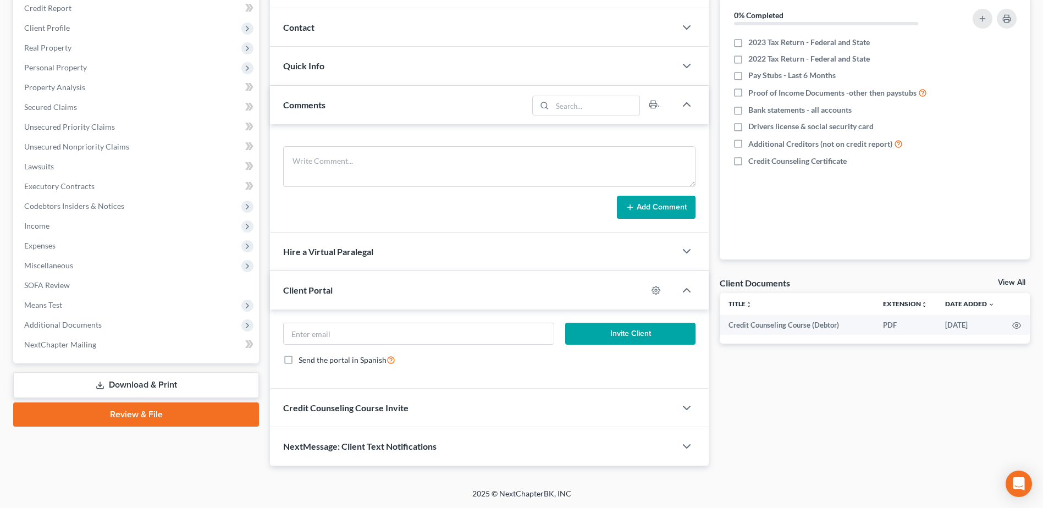
click at [140, 379] on link "Download & Print" at bounding box center [136, 385] width 246 height 26
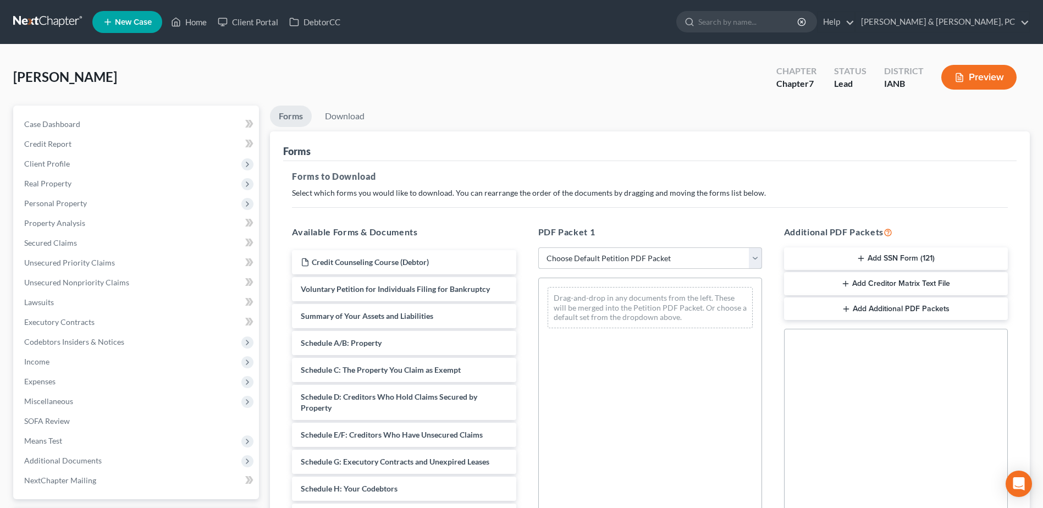
click at [588, 264] on select "Choose Default Petition PDF Packet Complete Bankruptcy Petition (all forms and …" at bounding box center [650, 258] width 224 height 22
select select "0"
click at [538, 247] on select "Choose Default Petition PDF Packet Complete Bankruptcy Petition (all forms and …" at bounding box center [650, 258] width 224 height 22
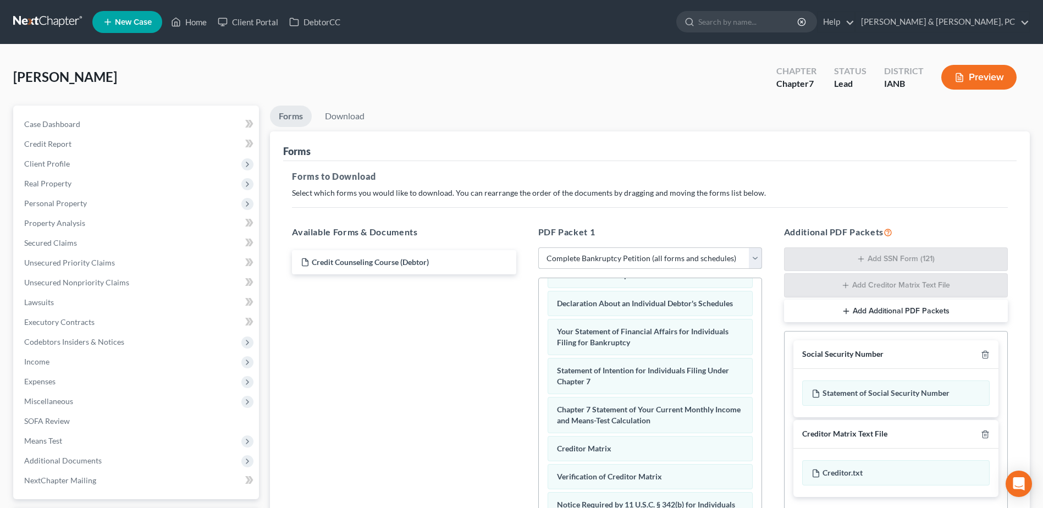
scroll to position [330, 0]
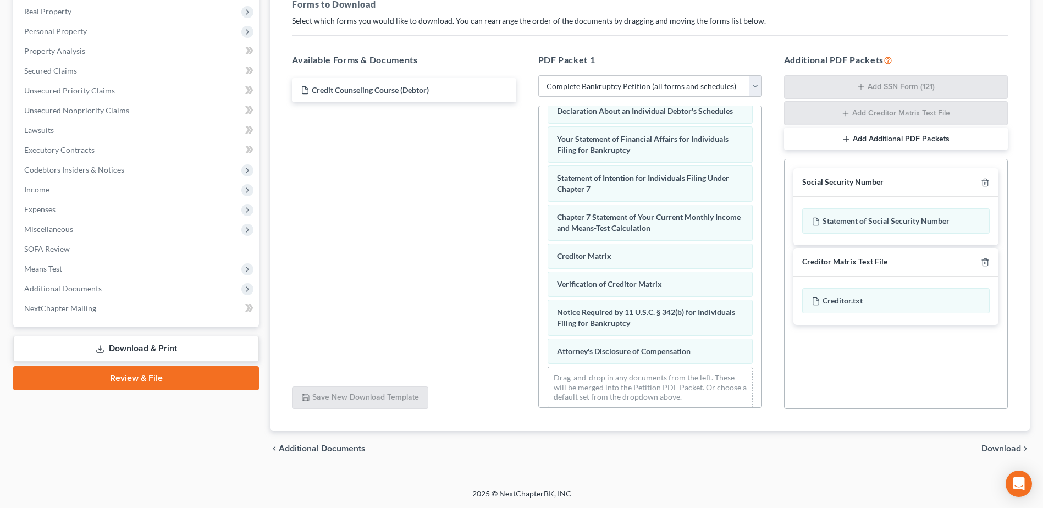
click at [988, 445] on span "Download" at bounding box center [1001, 448] width 40 height 9
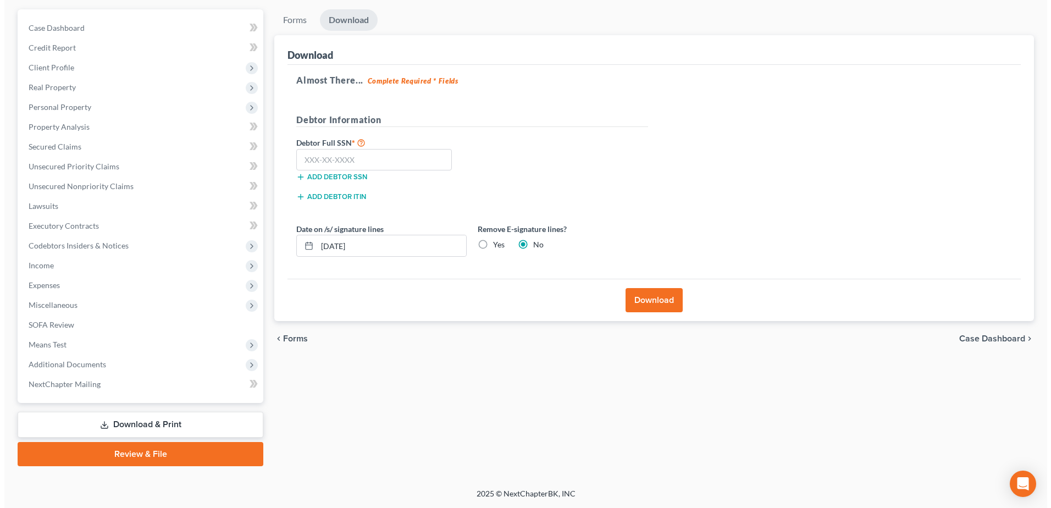
scroll to position [96, 0]
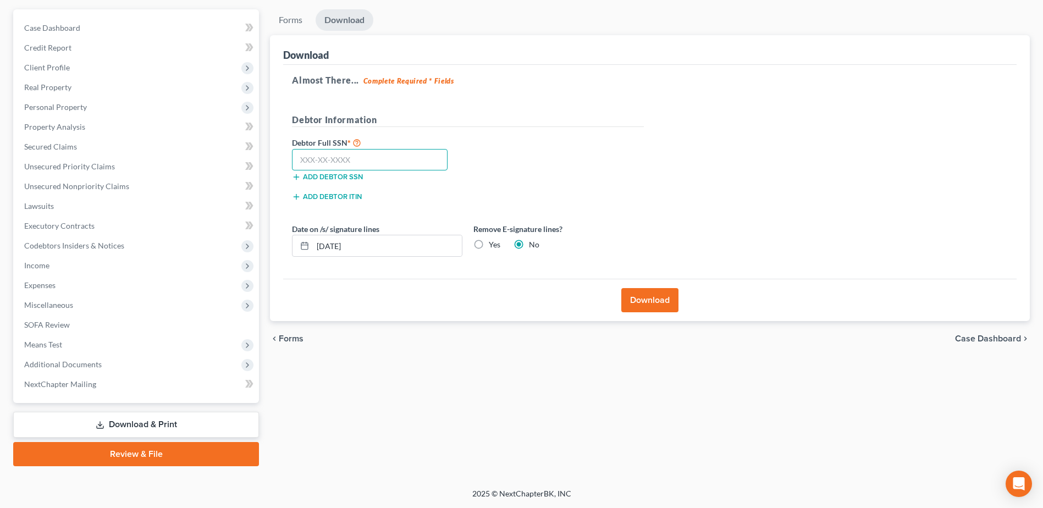
click at [422, 156] on input "text" at bounding box center [370, 160] width 156 height 22
paste input "479-17-3859"
type input "479-17-3859"
click at [488, 248] on div "Yes" at bounding box center [486, 244] width 27 height 11
click at [468, 243] on div "Remove E-signature lines? Yes No" at bounding box center [558, 240] width 181 height 34
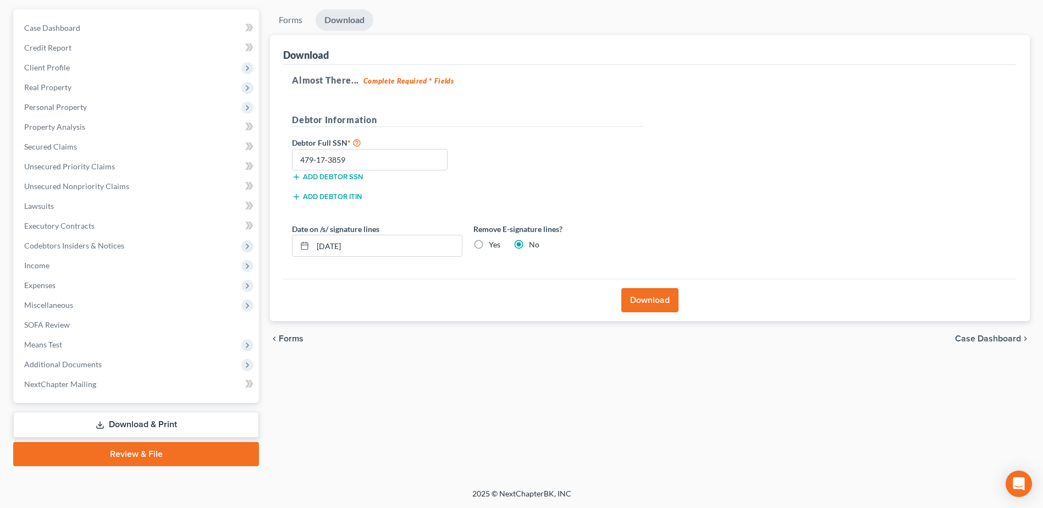
click at [489, 245] on label "Yes" at bounding box center [495, 244] width 12 height 11
click at [493, 245] on input "Yes" at bounding box center [496, 242] width 7 height 7
radio input "true"
radio input "false"
click at [652, 300] on button "Download" at bounding box center [649, 300] width 57 height 24
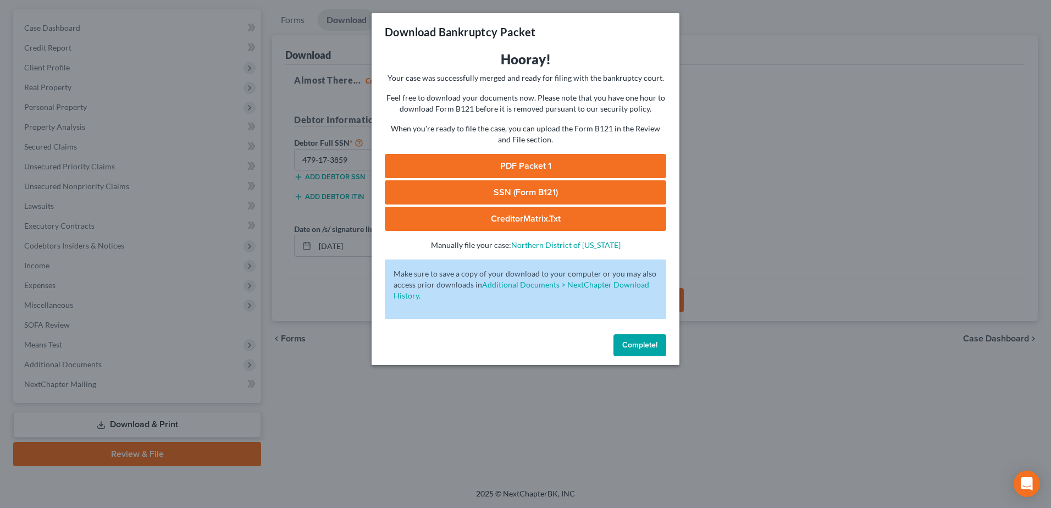
click at [444, 175] on link "PDF Packet 1" at bounding box center [525, 166] width 281 height 24
click at [545, 196] on link "SSN (Form B121)" at bounding box center [525, 192] width 281 height 24
click at [469, 186] on link "SSN (Form B121)" at bounding box center [525, 192] width 281 height 24
